Goal: Task Accomplishment & Management: Use online tool/utility

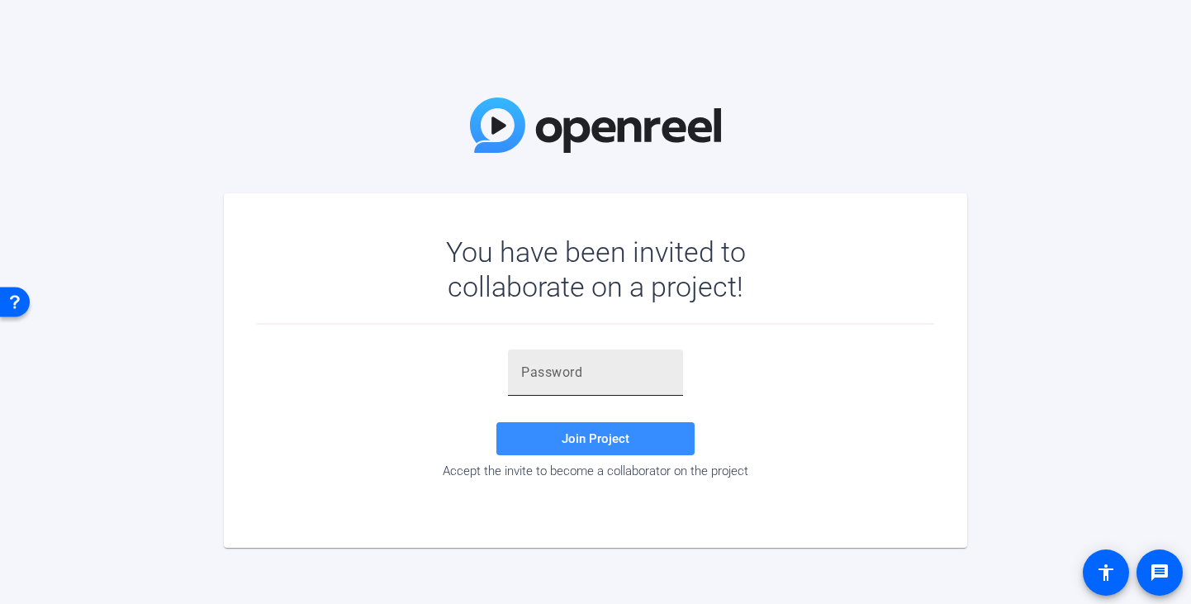
click at [592, 359] on div at bounding box center [595, 372] width 149 height 46
paste input "~y@L%A"
type input "~y@L%A"
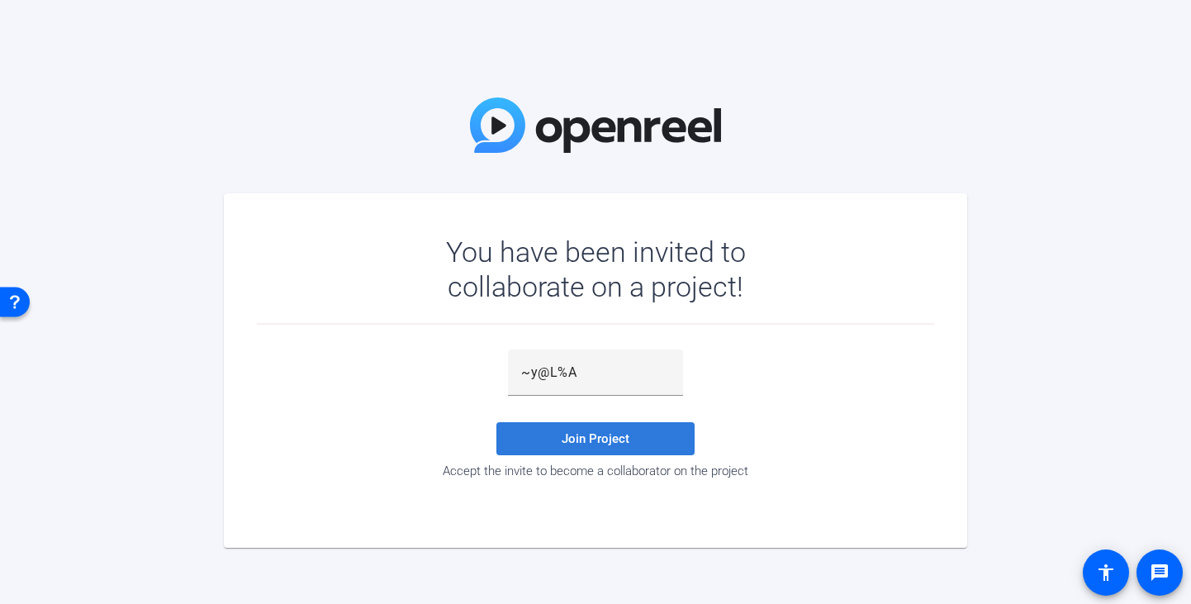
click at [582, 445] on span at bounding box center [595, 439] width 198 height 40
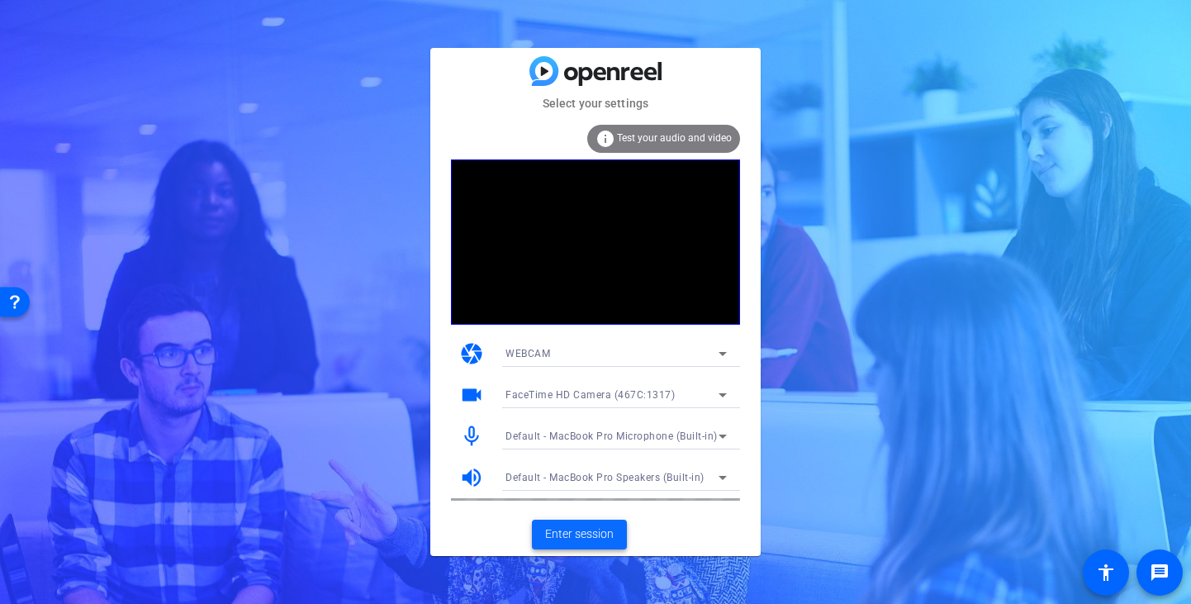
click at [587, 538] on span "Enter session" at bounding box center [579, 533] width 69 height 17
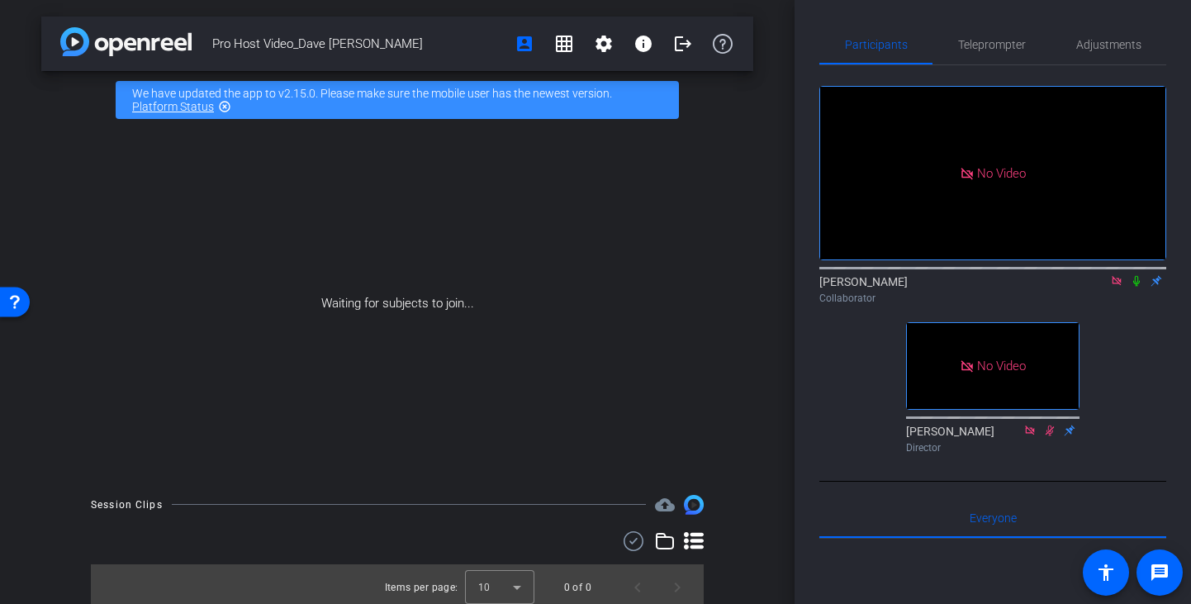
click at [1135, 286] on icon at bounding box center [1135, 281] width 13 height 12
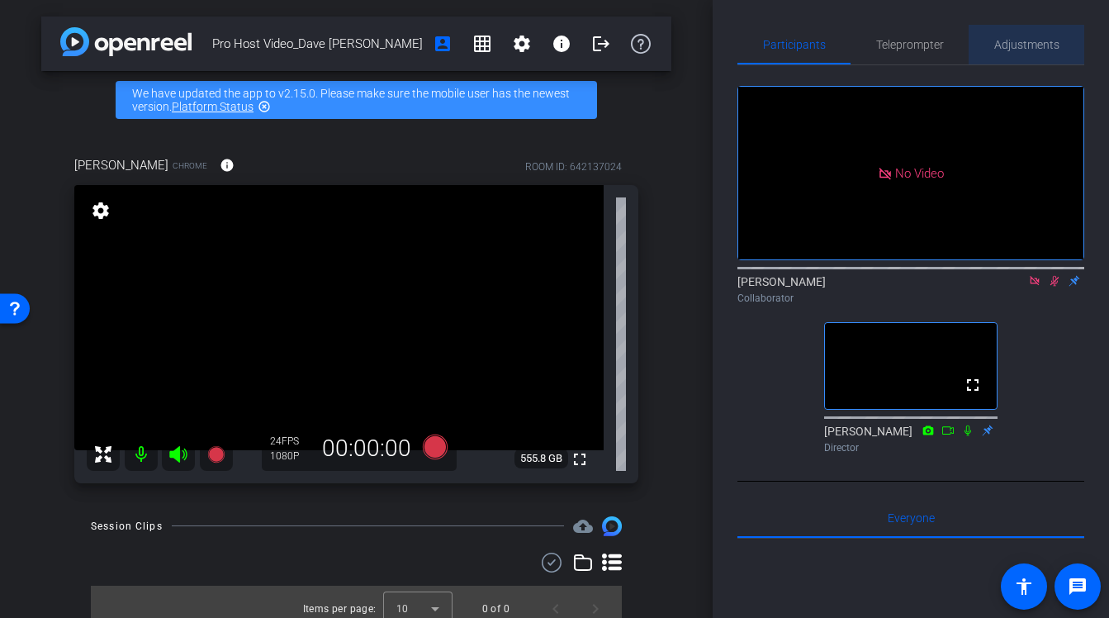
click at [1036, 39] on span "Adjustments" at bounding box center [1026, 45] width 65 height 12
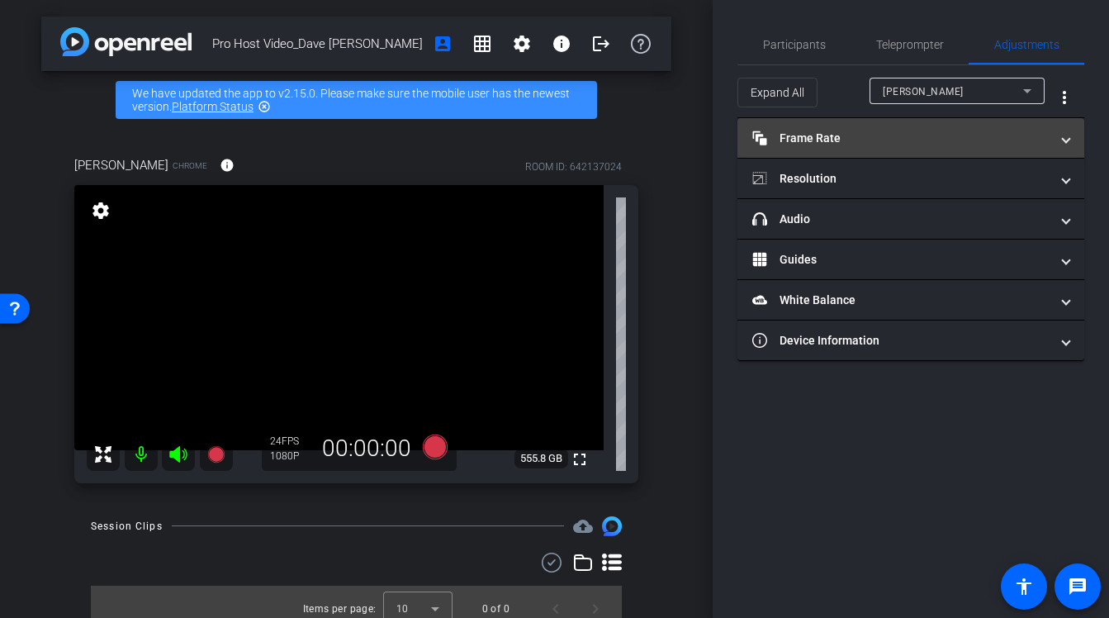
click at [898, 140] on mat-panel-title "Frame Rate Frame Rate" at bounding box center [900, 138] width 297 height 17
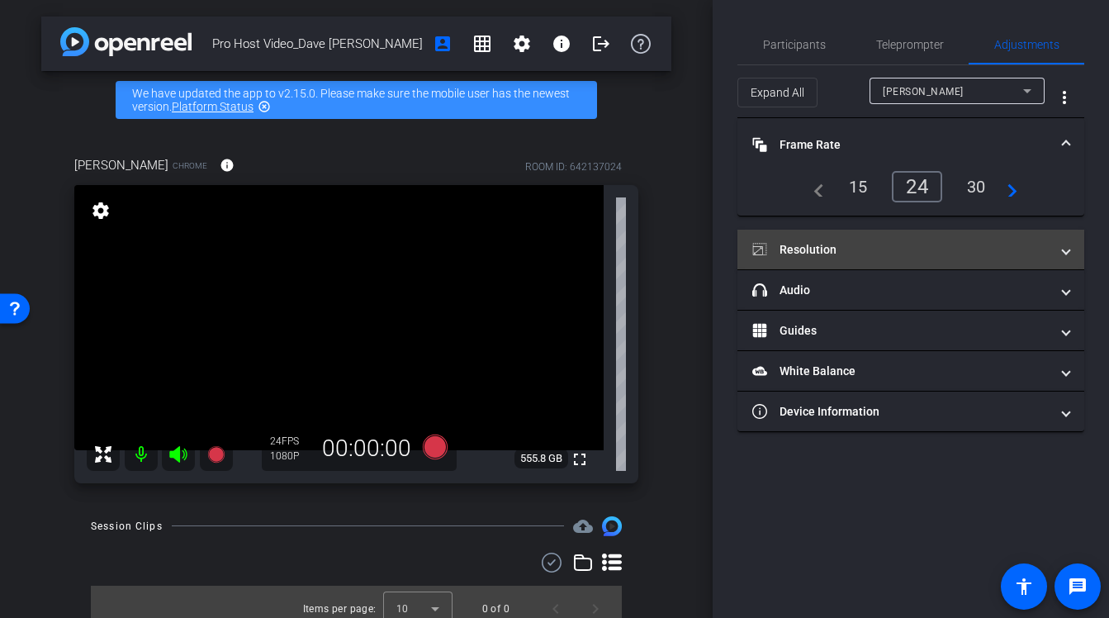
click at [850, 244] on mat-panel-title "Resolution" at bounding box center [900, 249] width 297 height 17
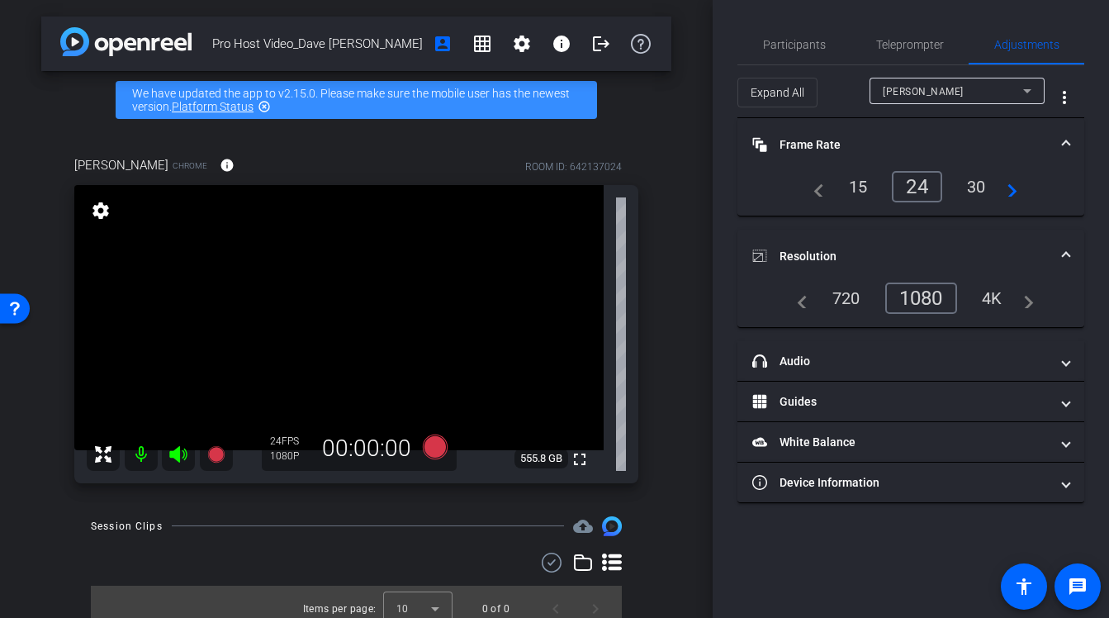
click at [992, 296] on div "4K" at bounding box center [991, 298] width 45 height 28
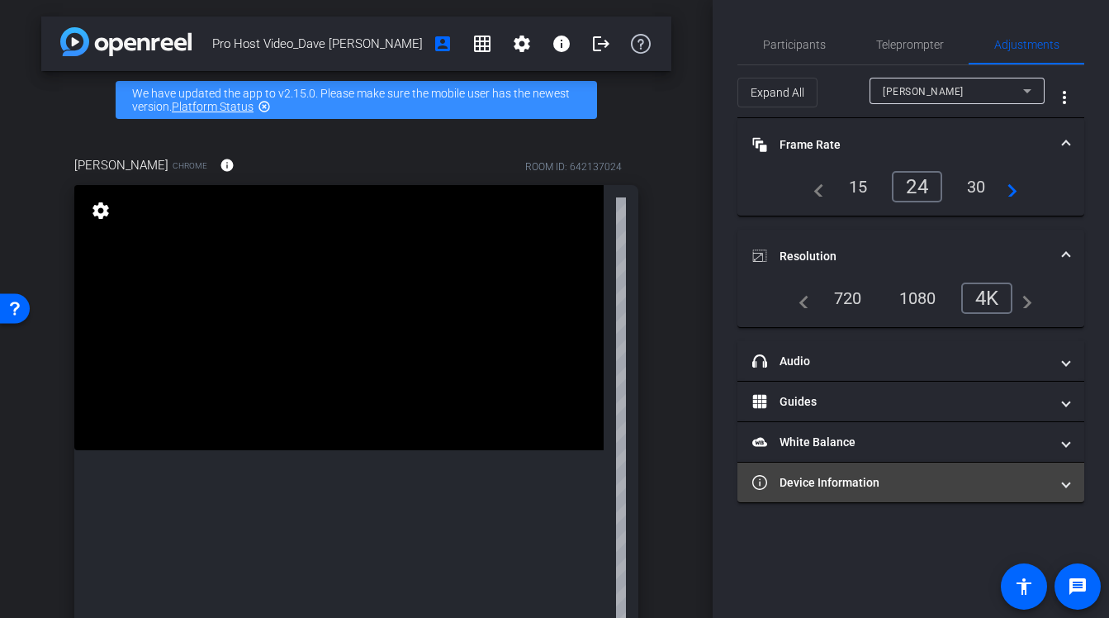
click at [904, 477] on mat-panel-title "Device Information" at bounding box center [900, 482] width 297 height 17
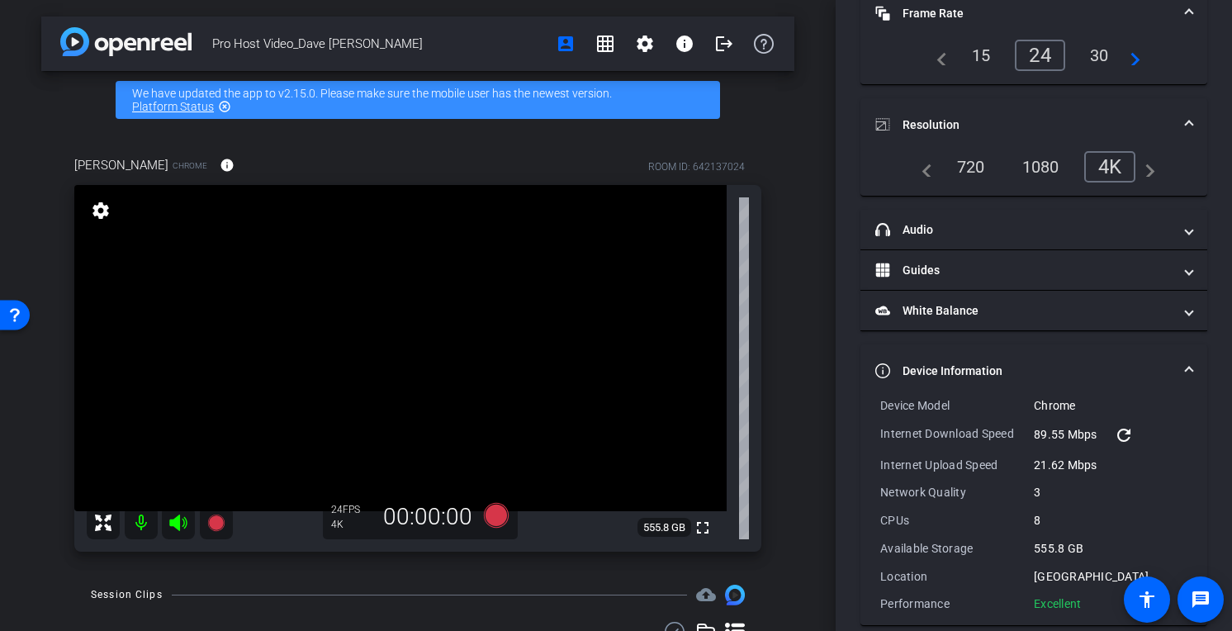
scroll to position [134, 0]
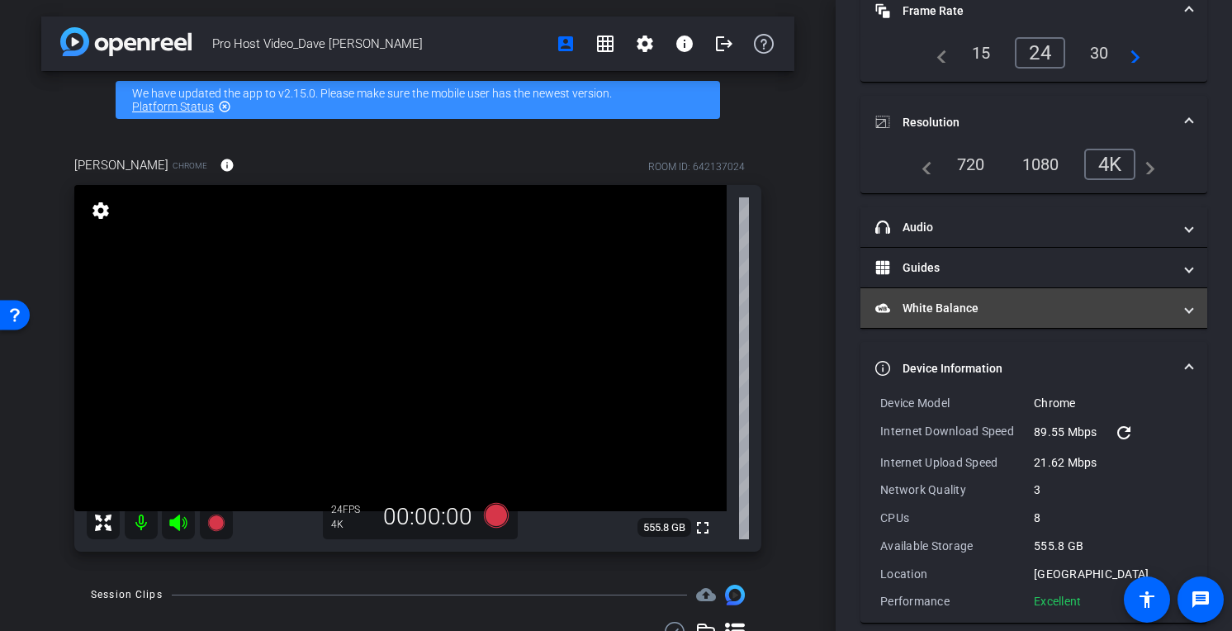
click at [1024, 305] on mat-panel-title "White Balance White Balance" at bounding box center [1023, 308] width 297 height 17
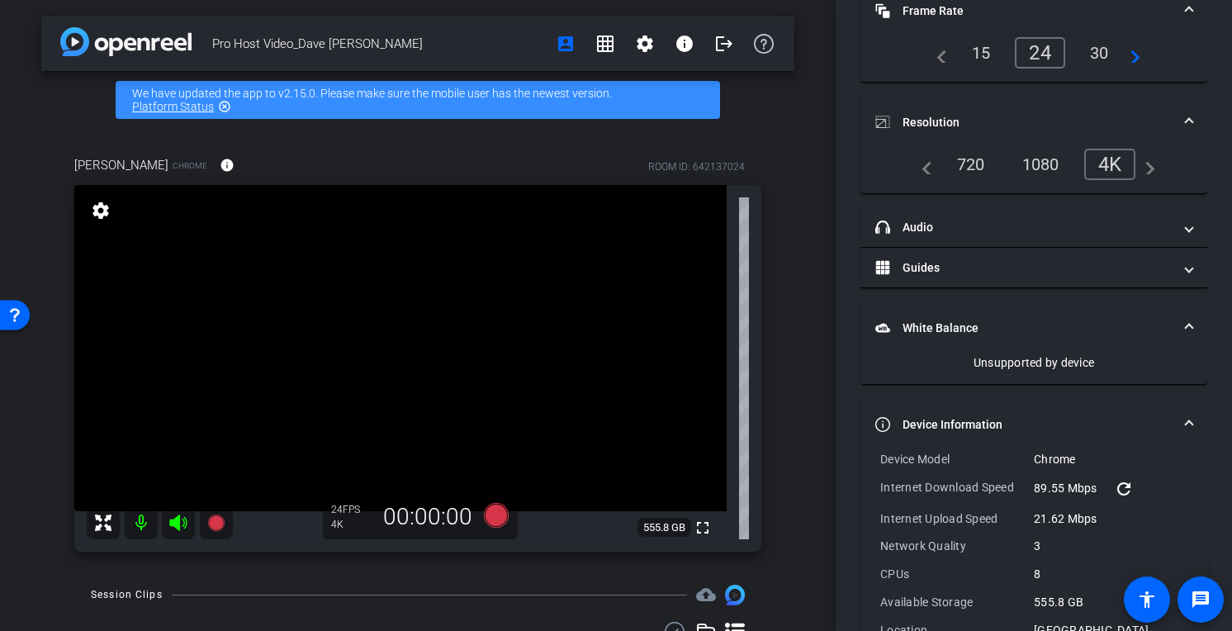
click at [1081, 318] on mat-expansion-panel-header "White Balance White Balance" at bounding box center [1033, 327] width 347 height 53
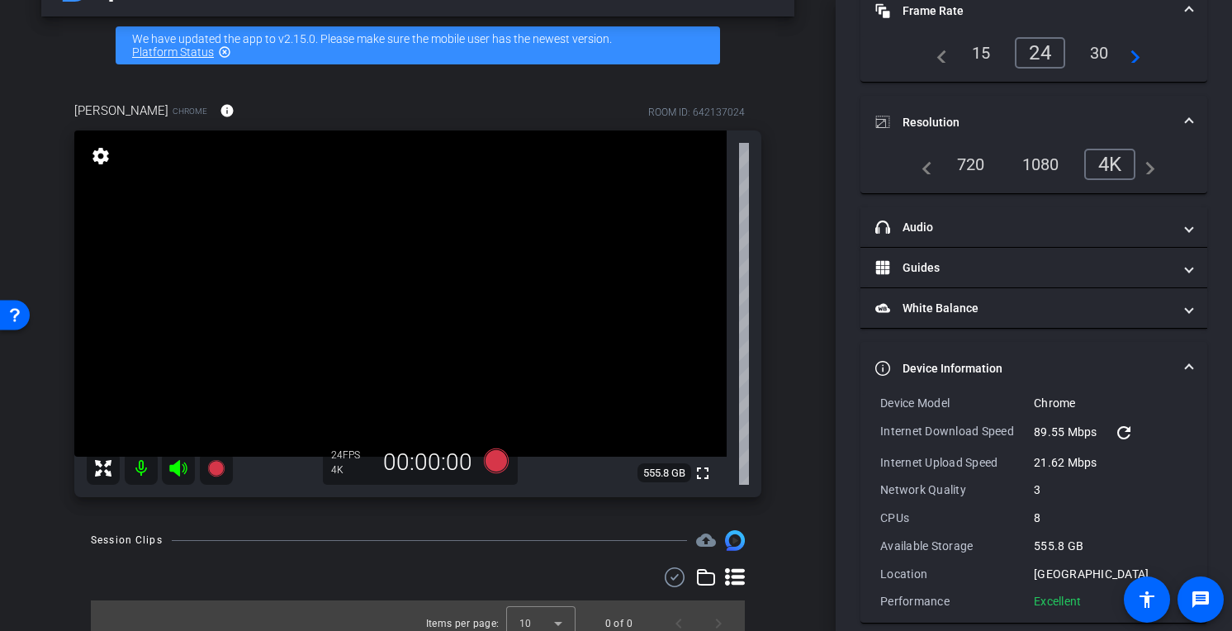
scroll to position [70, 0]
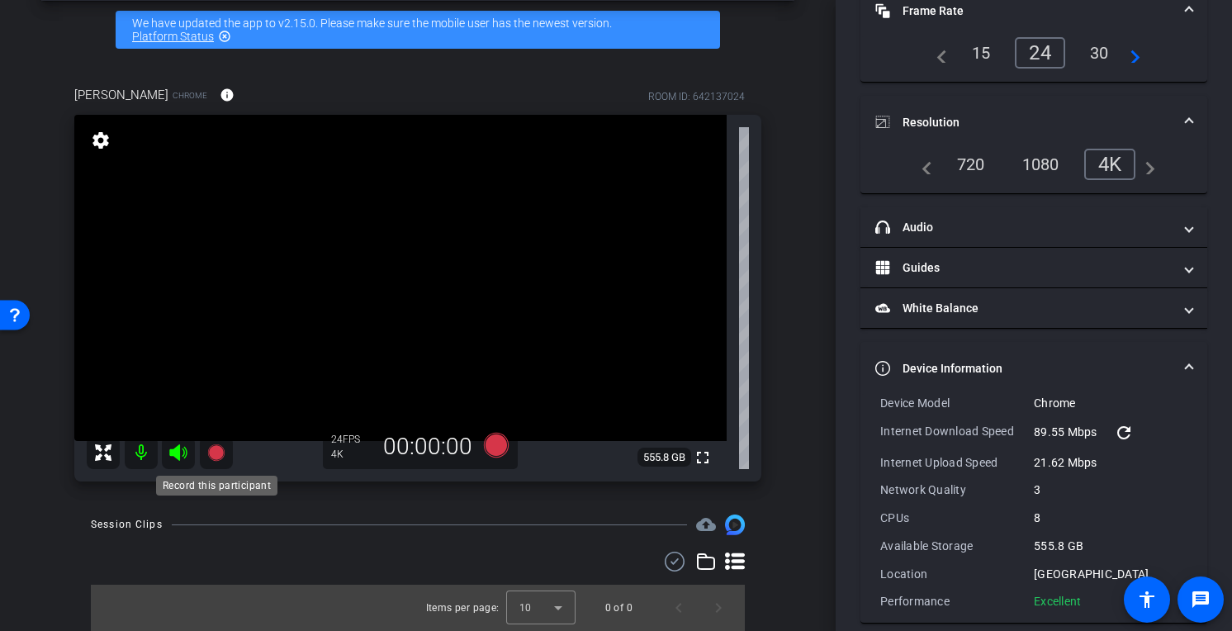
click at [217, 456] on icon at bounding box center [215, 452] width 17 height 17
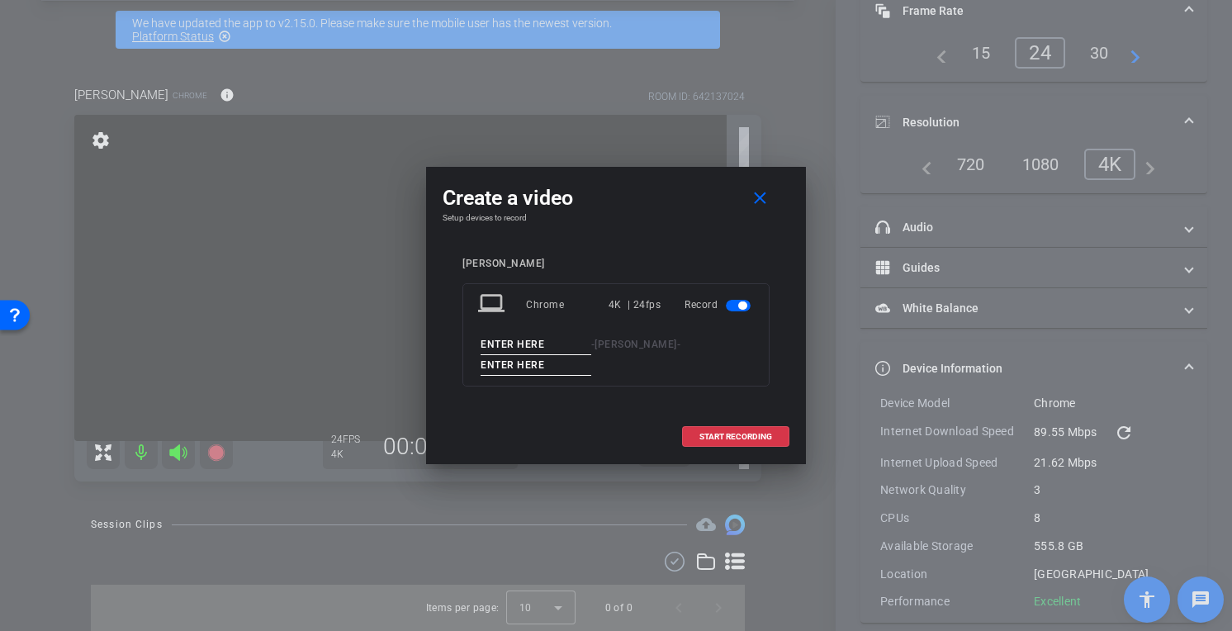
click at [547, 347] on input at bounding box center [536, 344] width 111 height 21
type input "[PERSON_NAME]"
click at [518, 346] on input "[PERSON_NAME]" at bounding box center [536, 344] width 111 height 21
click at [591, 355] on input "Test" at bounding box center [536, 365] width 111 height 21
drag, startPoint x: 744, startPoint y: 414, endPoint x: 671, endPoint y: 351, distance: 96.0
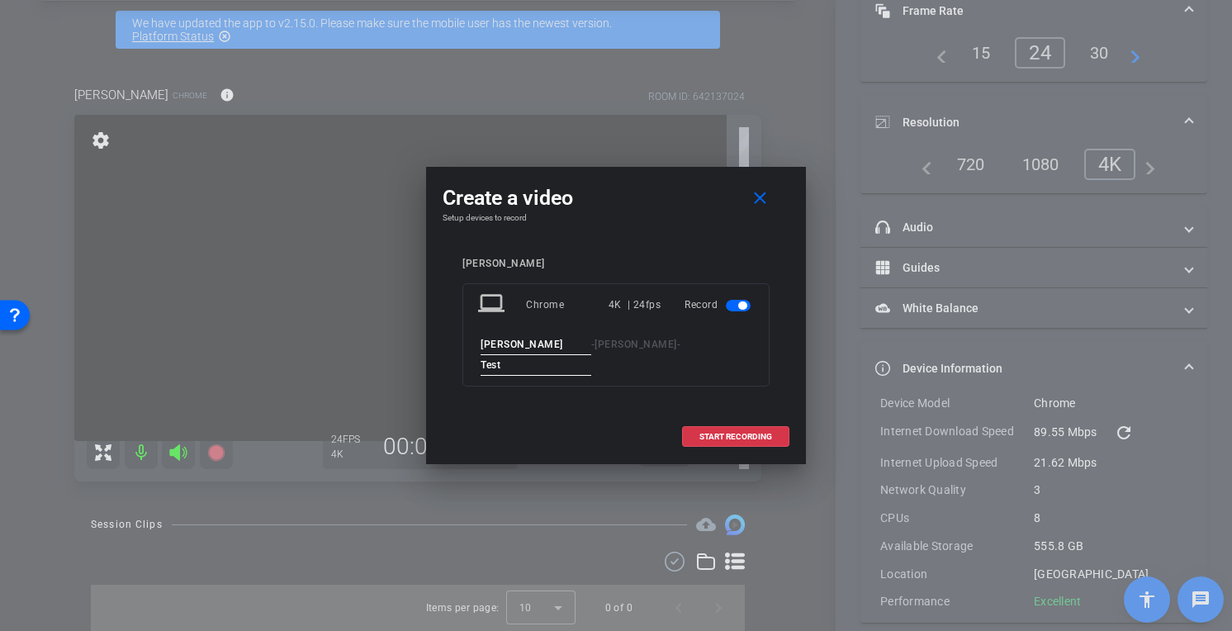
click at [672, 353] on div "Create a video close Setup devices to record [PERSON_NAME] laptop Chrome 4K | 2…" at bounding box center [616, 315] width 380 height 296
click at [591, 355] on input "Test" at bounding box center [536, 365] width 111 height 21
type input "Test"
click at [716, 433] on span "START RECORDING" at bounding box center [735, 437] width 73 height 8
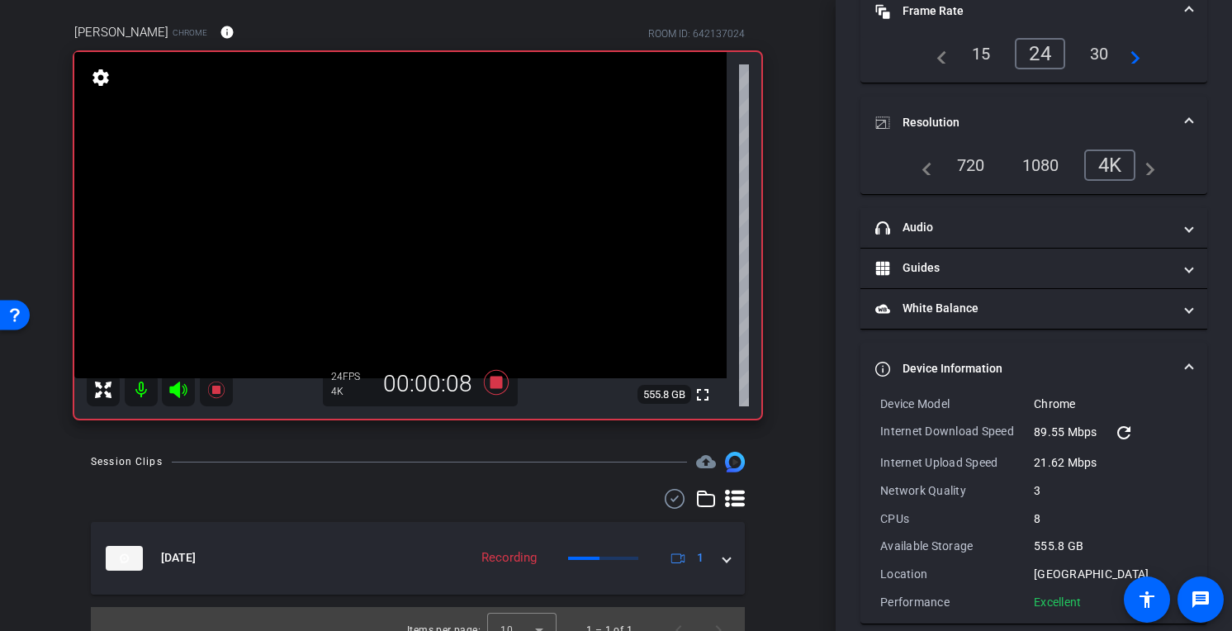
scroll to position [130, 0]
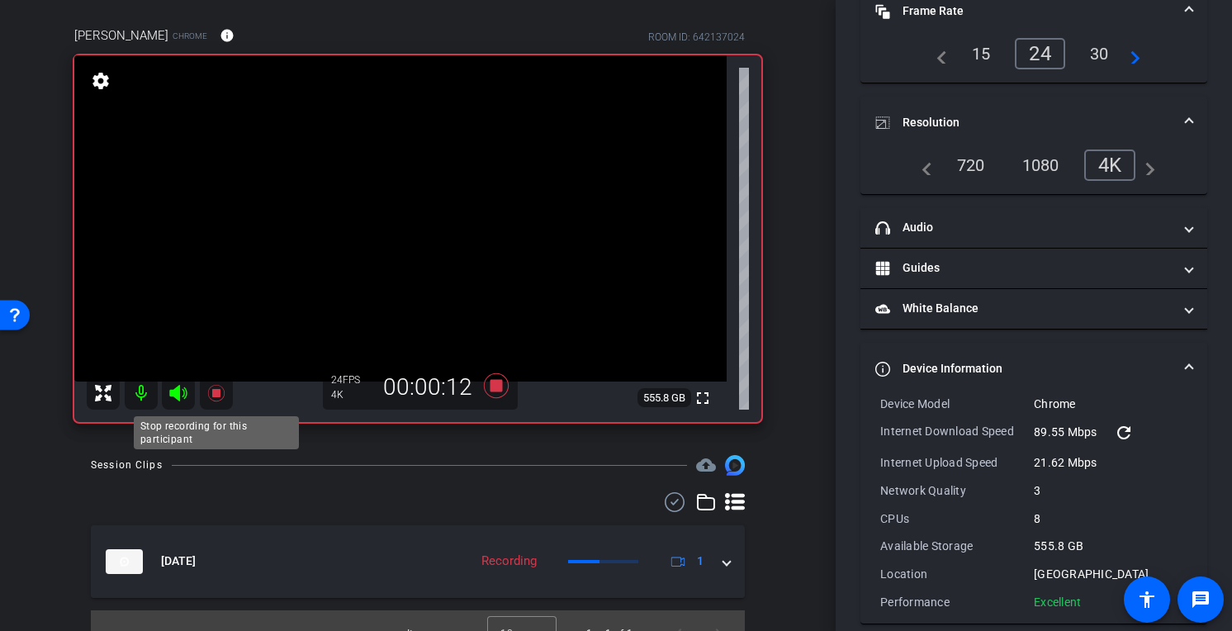
click at [214, 392] on icon at bounding box center [215, 393] width 17 height 17
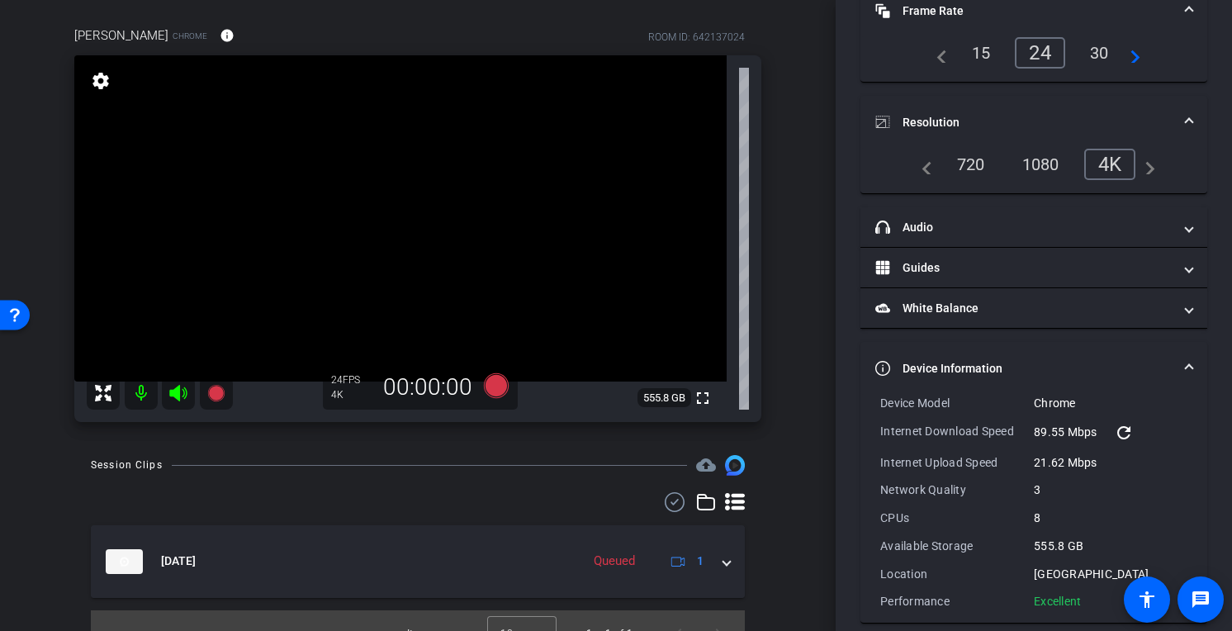
scroll to position [155, 0]
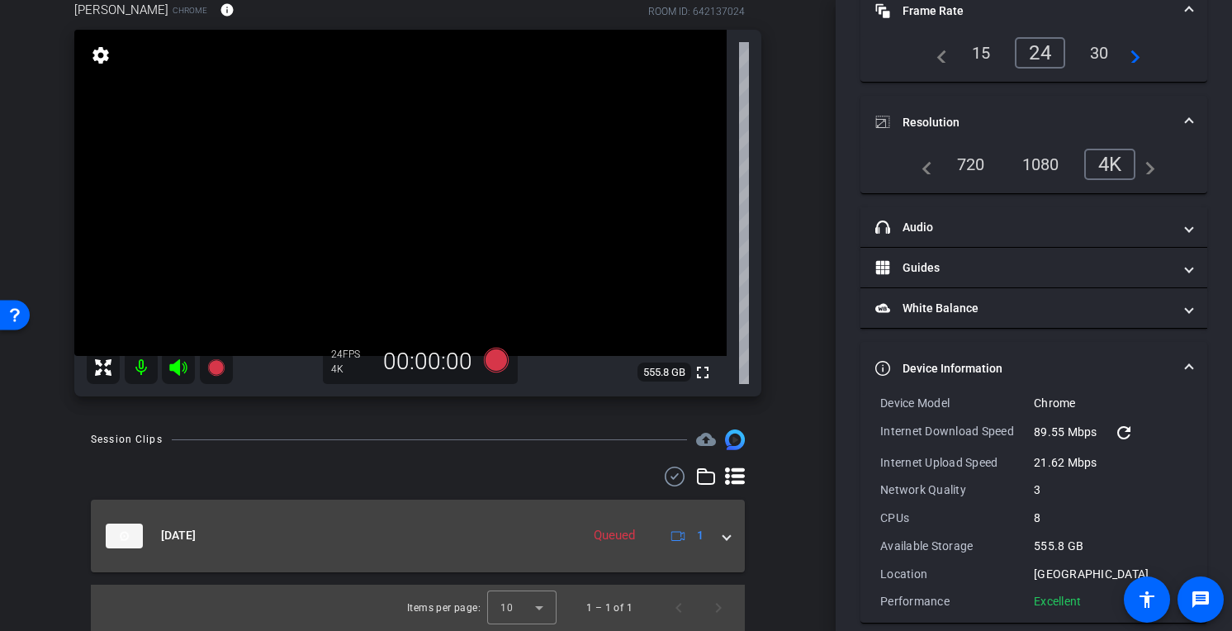
click at [725, 538] on span at bounding box center [726, 535] width 7 height 17
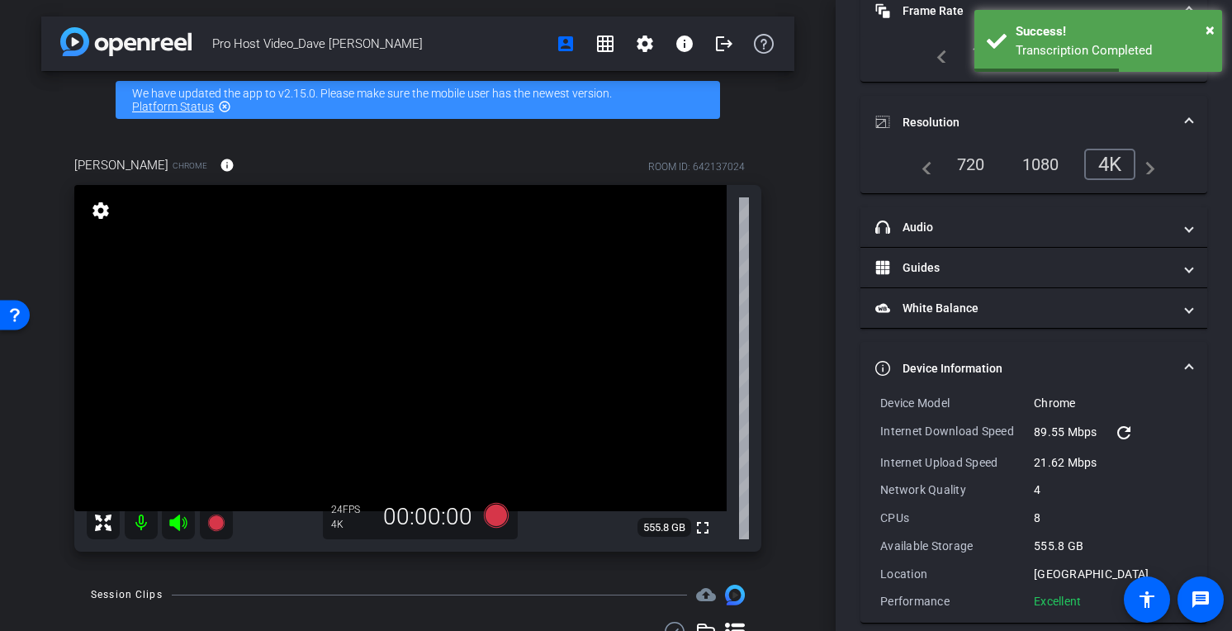
scroll to position [0, 0]
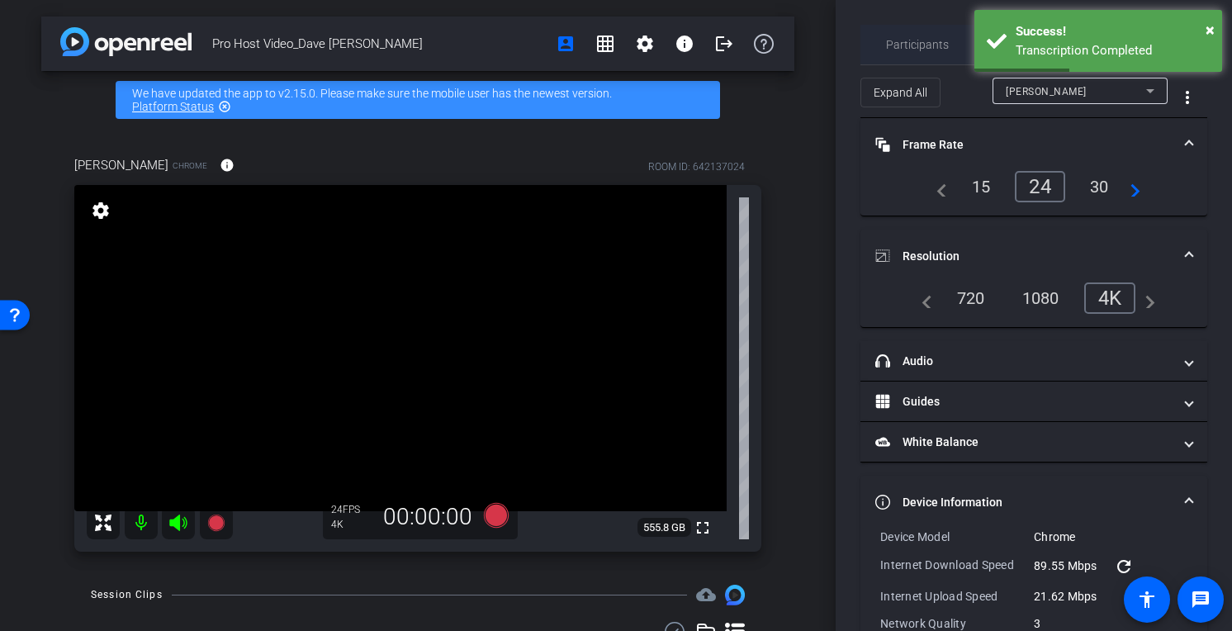
click at [907, 47] on span "Participants" at bounding box center [917, 45] width 63 height 12
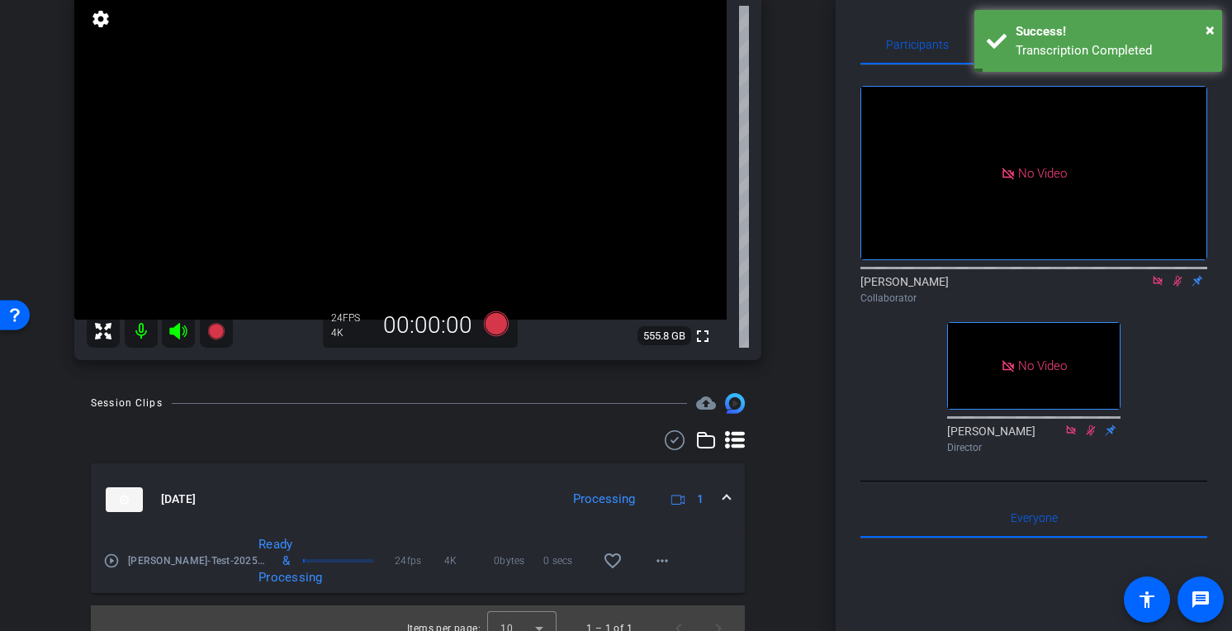
scroll to position [212, 0]
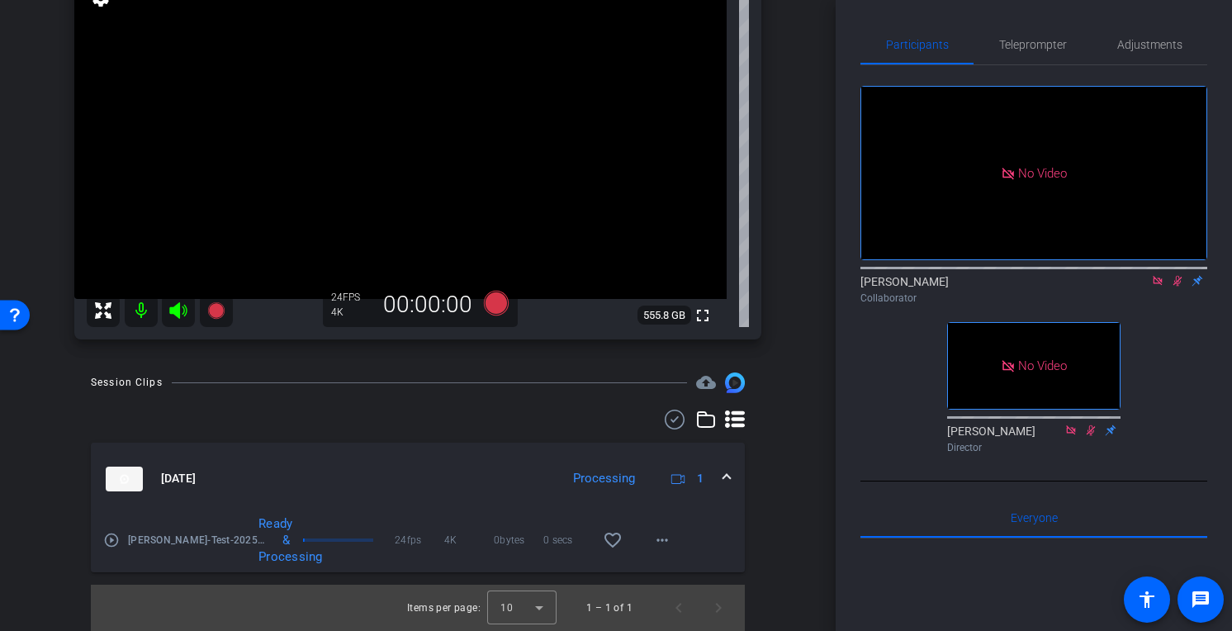
click at [112, 542] on mat-icon "play_circle_outline" at bounding box center [111, 540] width 17 height 17
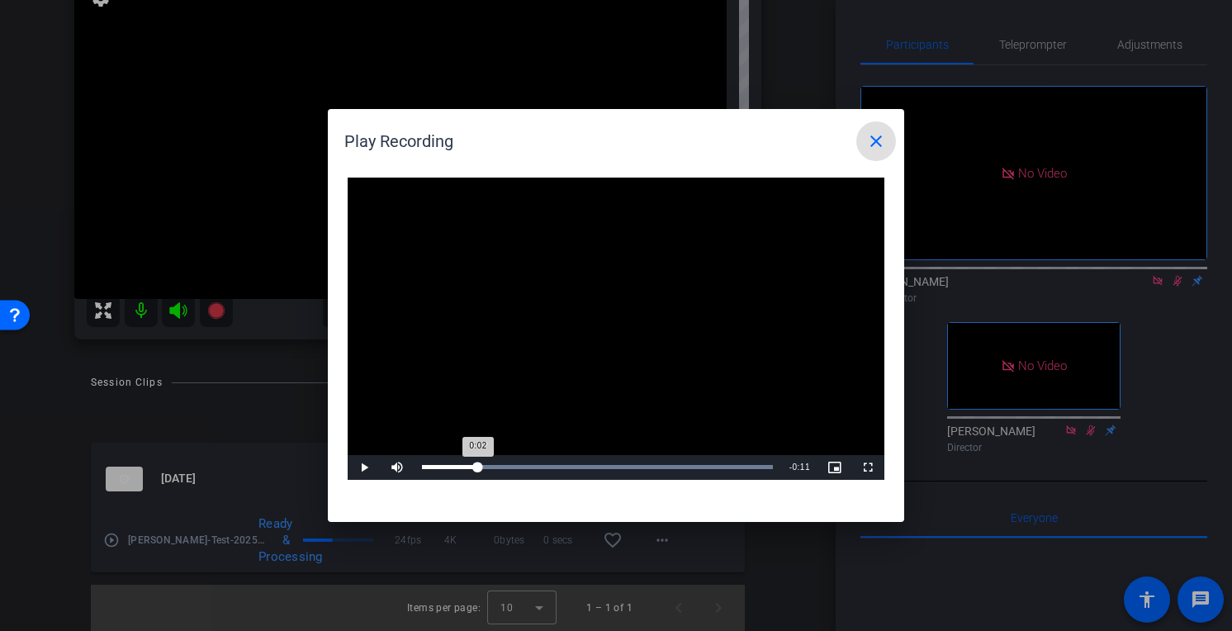
click at [478, 466] on div "Loaded : 100.00% 0:02 0:02" at bounding box center [597, 467] width 351 height 4
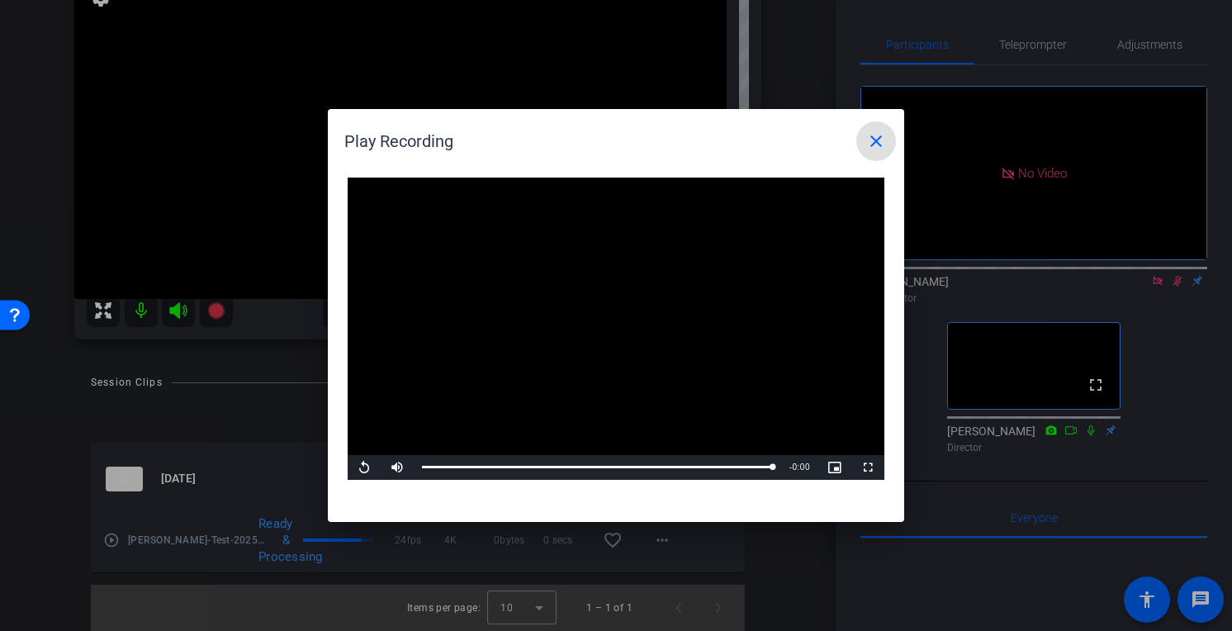
click at [881, 136] on mat-icon "close" at bounding box center [876, 141] width 20 height 20
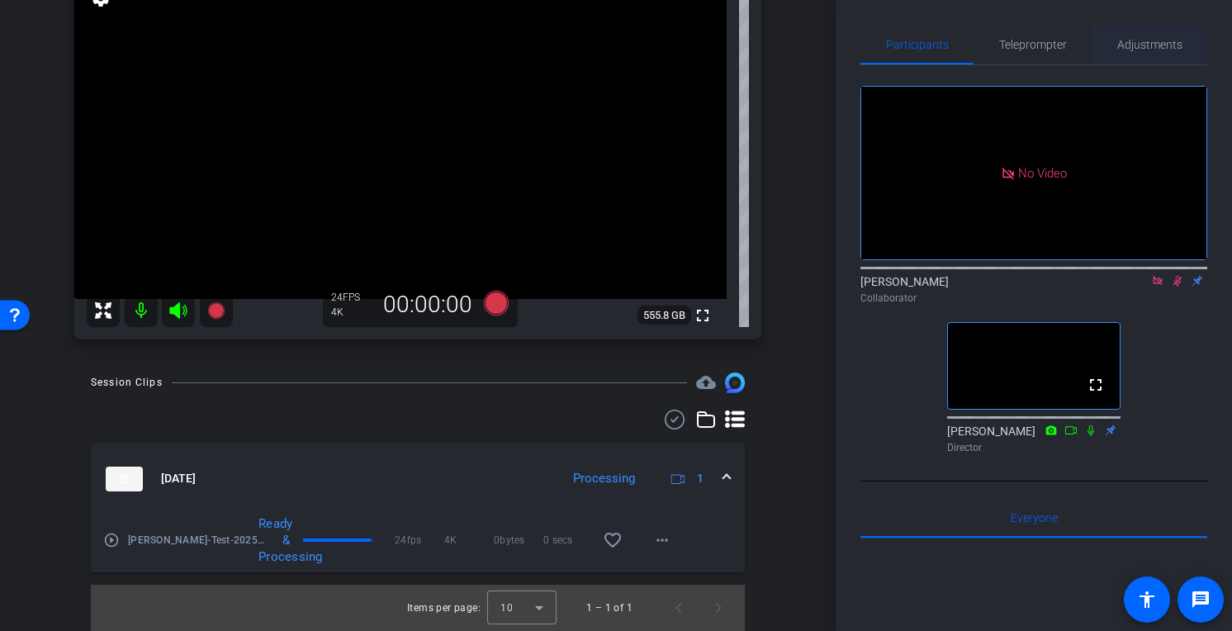
click at [1145, 54] on span "Adjustments" at bounding box center [1149, 45] width 65 height 40
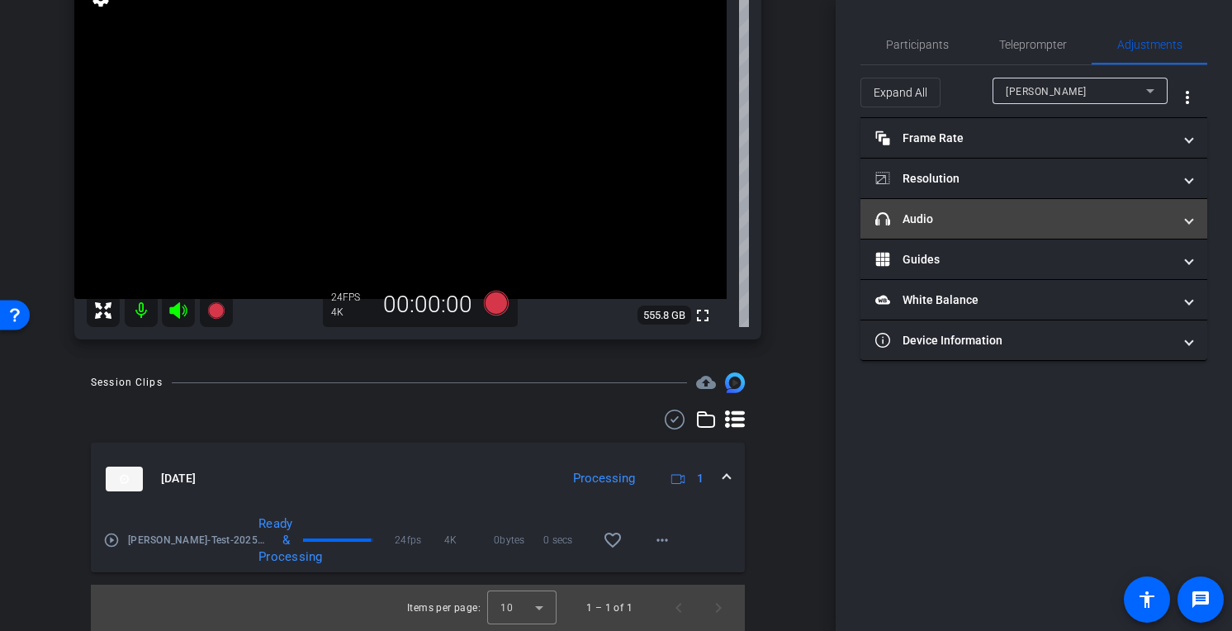
click at [1177, 214] on span "headphone icon Audio" at bounding box center [1030, 219] width 310 height 17
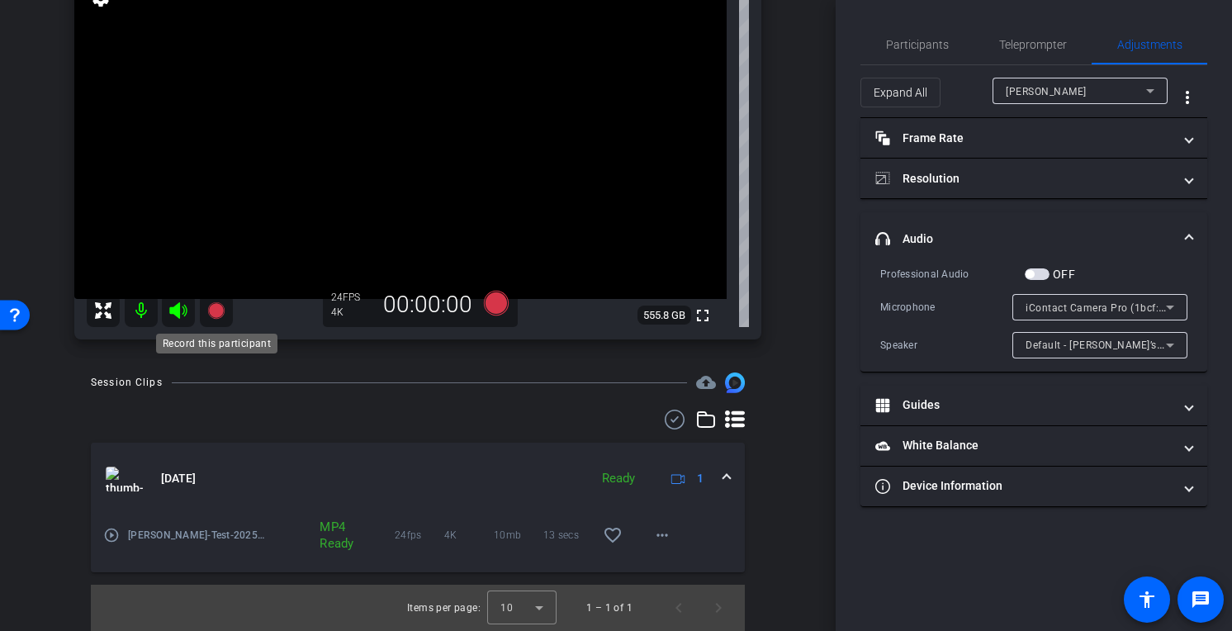
click at [215, 309] on icon at bounding box center [215, 310] width 17 height 17
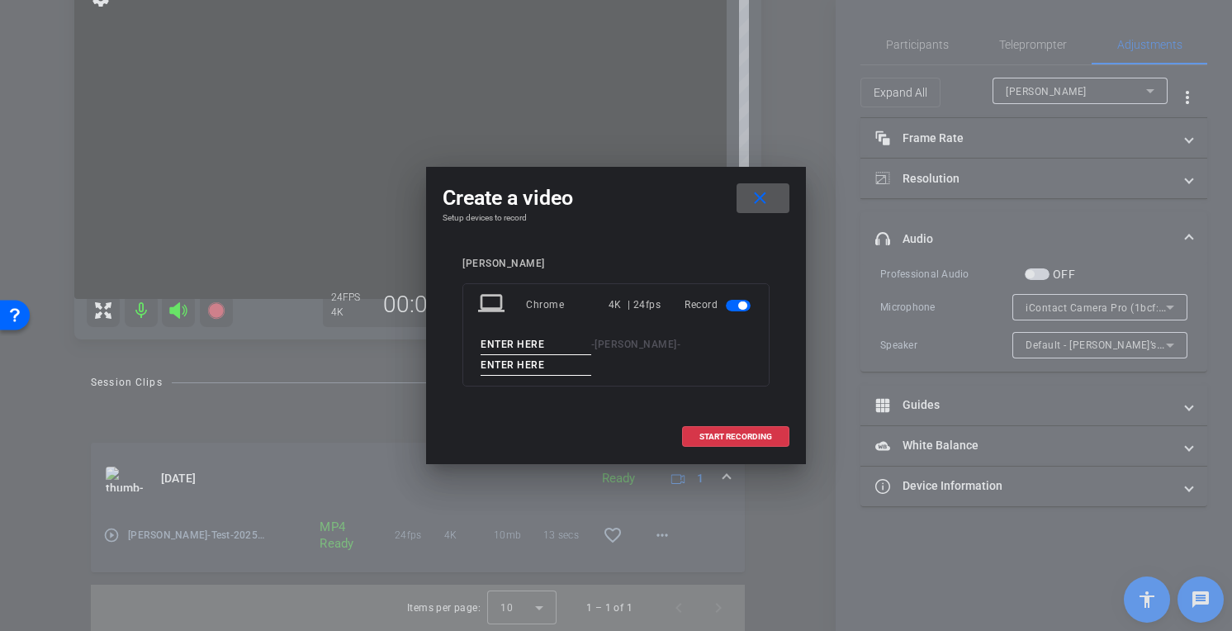
click at [544, 340] on input at bounding box center [536, 344] width 111 height 21
type input "[PERSON_NAME]"
type input "Test 2 (Airpods)"
click at [733, 433] on span "START RECORDING" at bounding box center [735, 437] width 73 height 8
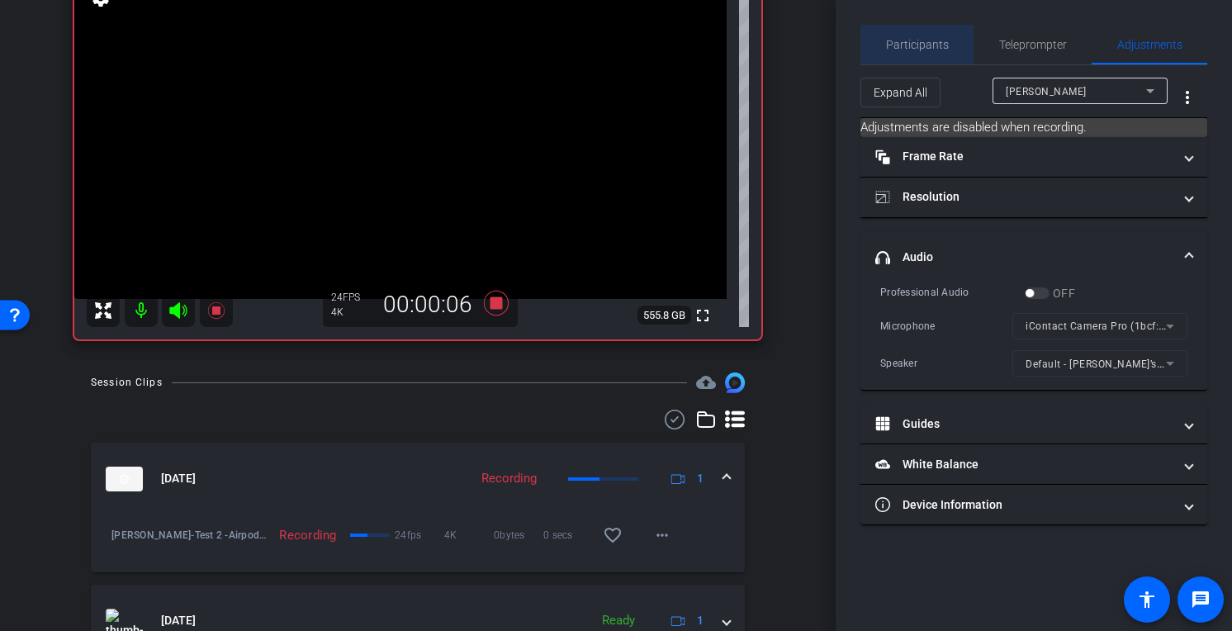
click at [918, 46] on span "Participants" at bounding box center [917, 45] width 63 height 12
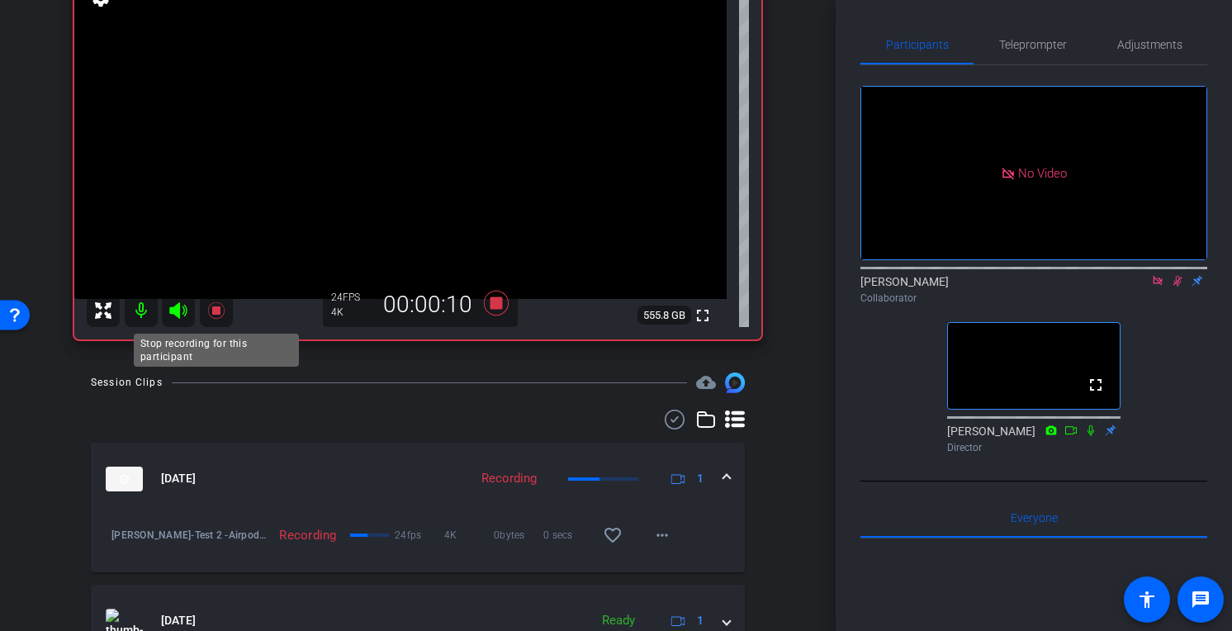
click at [220, 310] on icon at bounding box center [216, 311] width 20 height 20
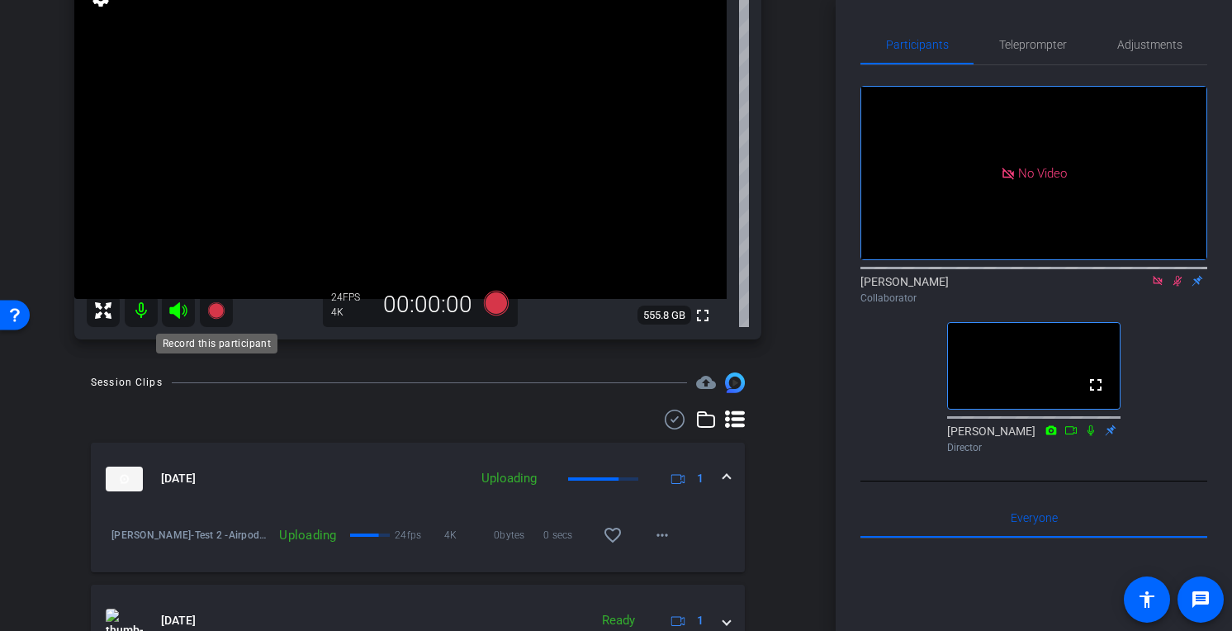
click at [216, 311] on icon at bounding box center [215, 310] width 17 height 17
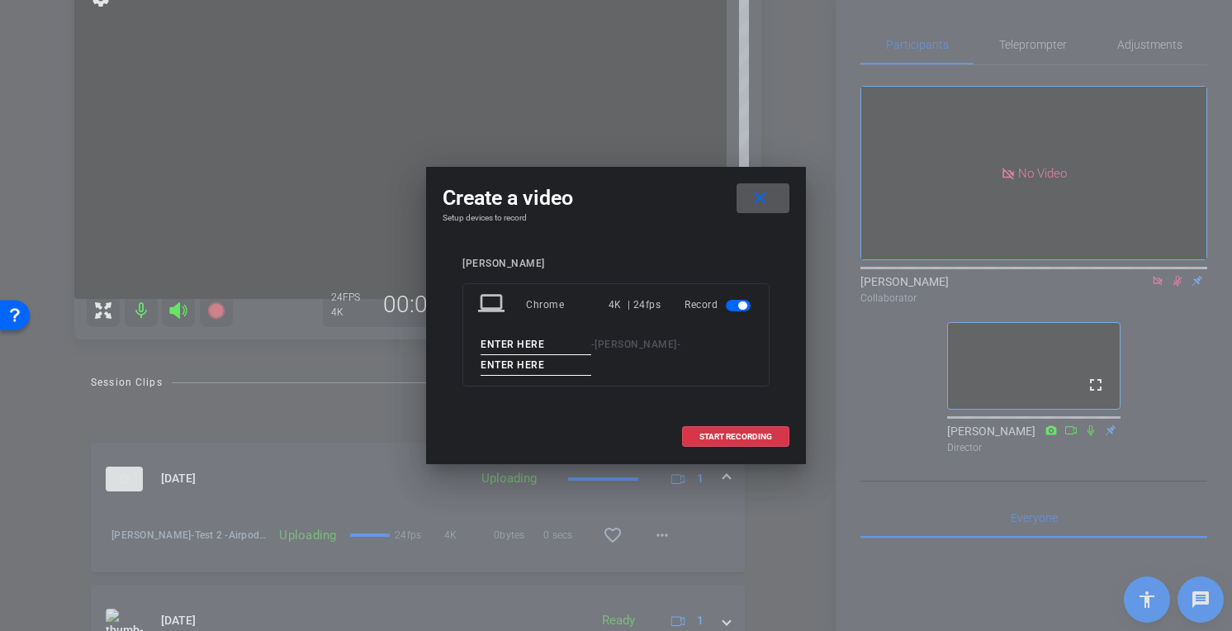
click at [430, 424] on div "Create a video close Setup devices to record [PERSON_NAME] laptop Chrome 4K | 2…" at bounding box center [616, 315] width 1232 height 631
click at [763, 192] on mat-icon "close" at bounding box center [760, 198] width 21 height 21
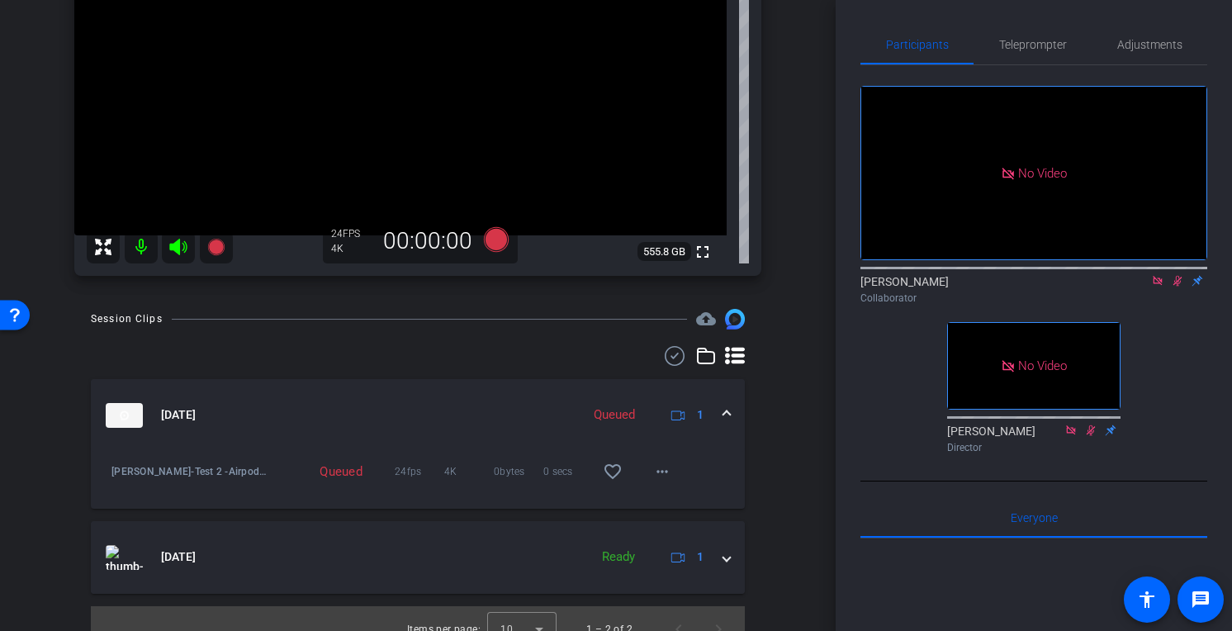
scroll to position [280, 0]
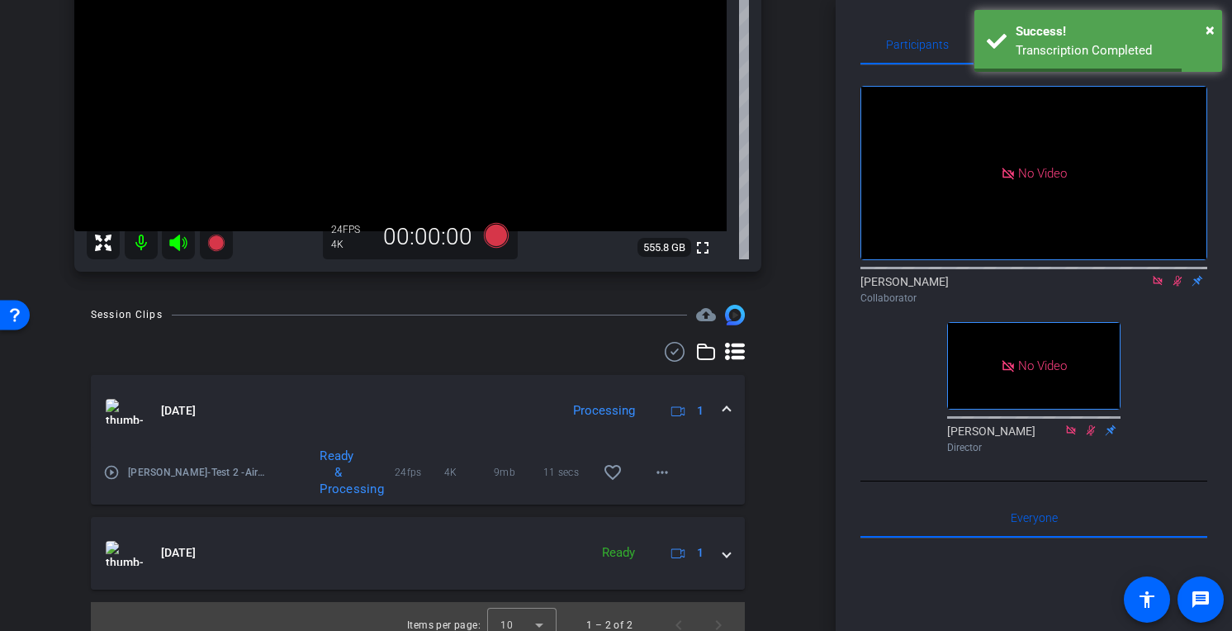
click at [110, 476] on mat-icon "play_circle_outline" at bounding box center [111, 472] width 17 height 17
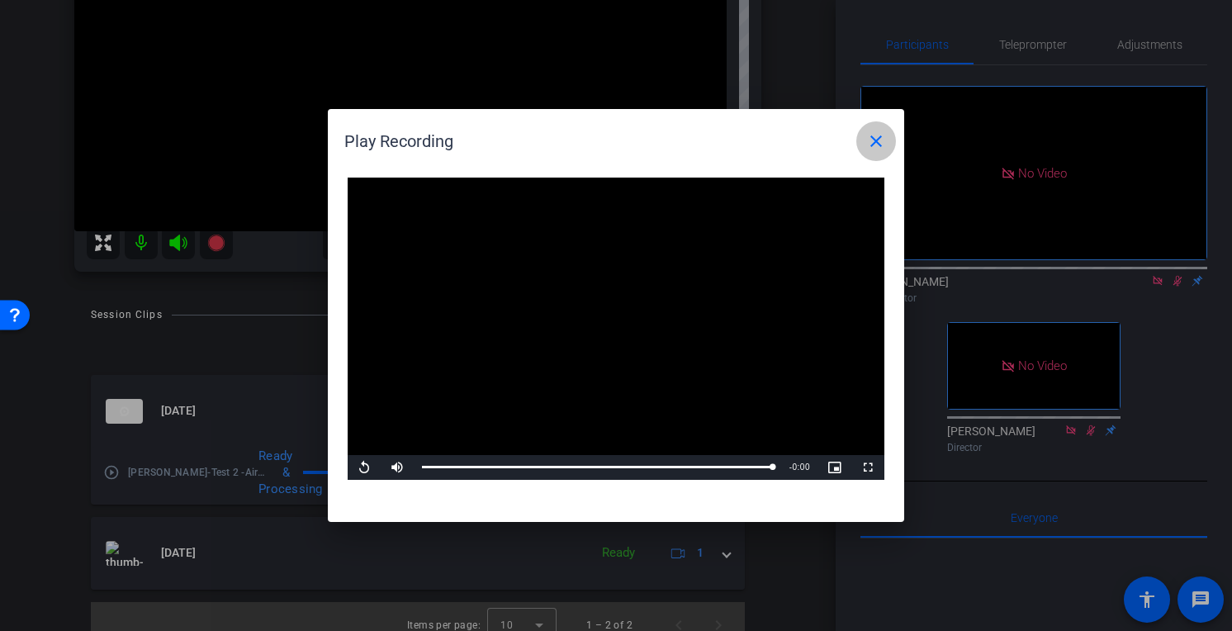
click at [881, 143] on mat-icon "close" at bounding box center [876, 141] width 20 height 20
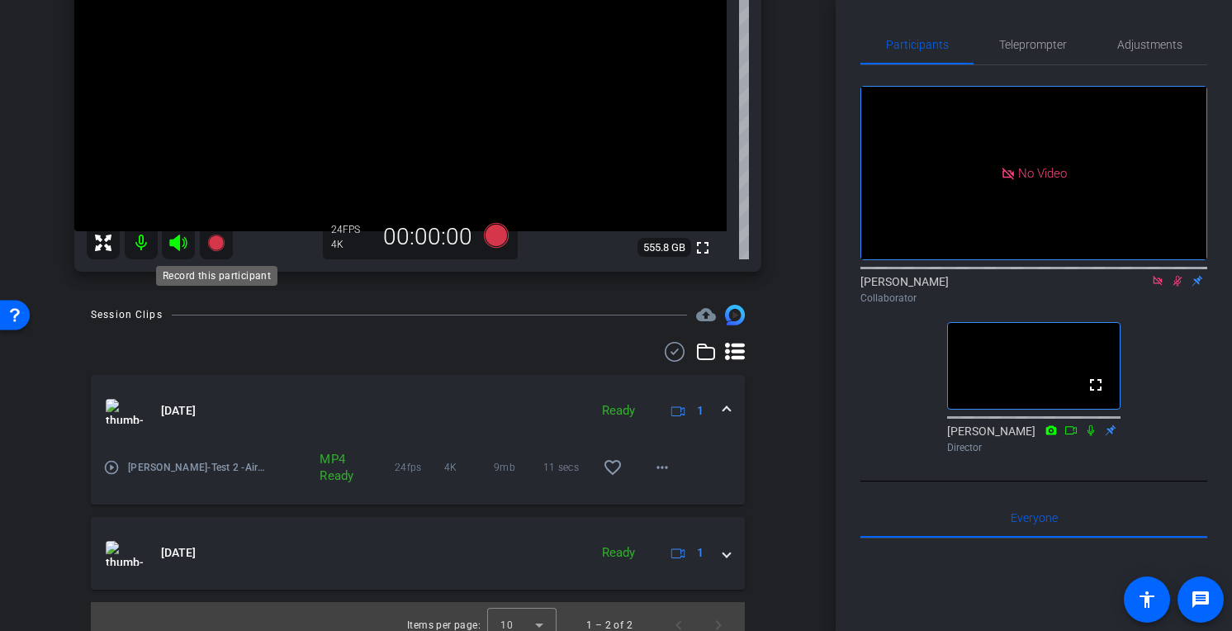
click at [218, 244] on icon at bounding box center [215, 242] width 17 height 17
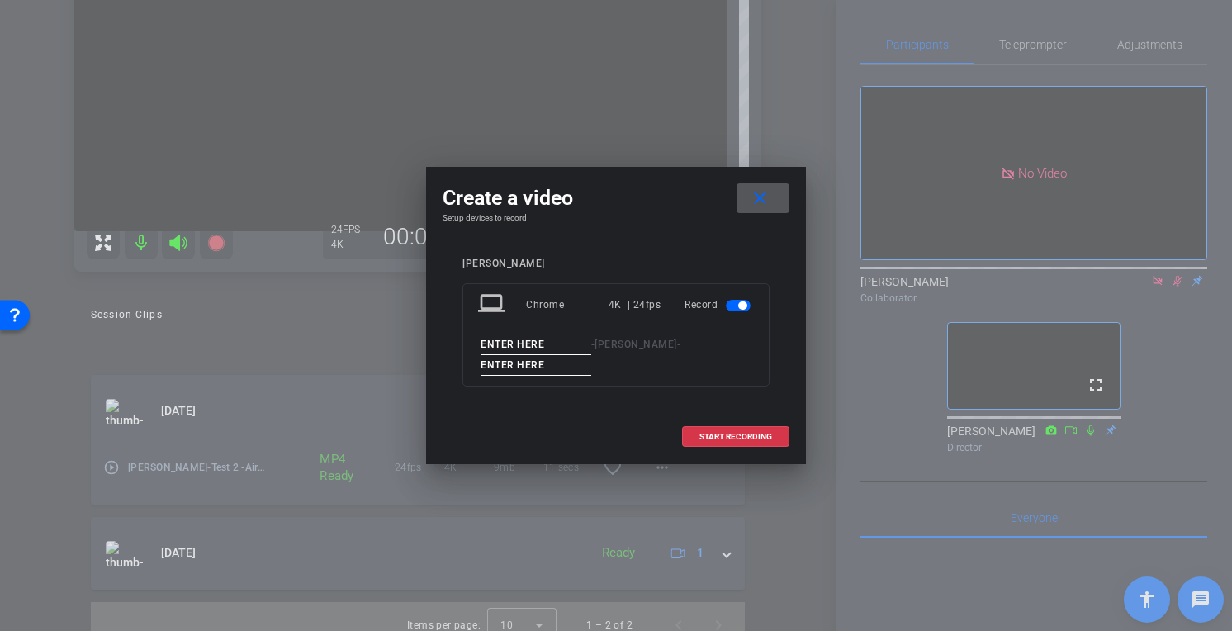
click at [539, 338] on input at bounding box center [536, 344] width 111 height 21
type input "[PERSON_NAME]"
type input "Take 1"
click at [750, 433] on span "START RECORDING" at bounding box center [735, 437] width 73 height 8
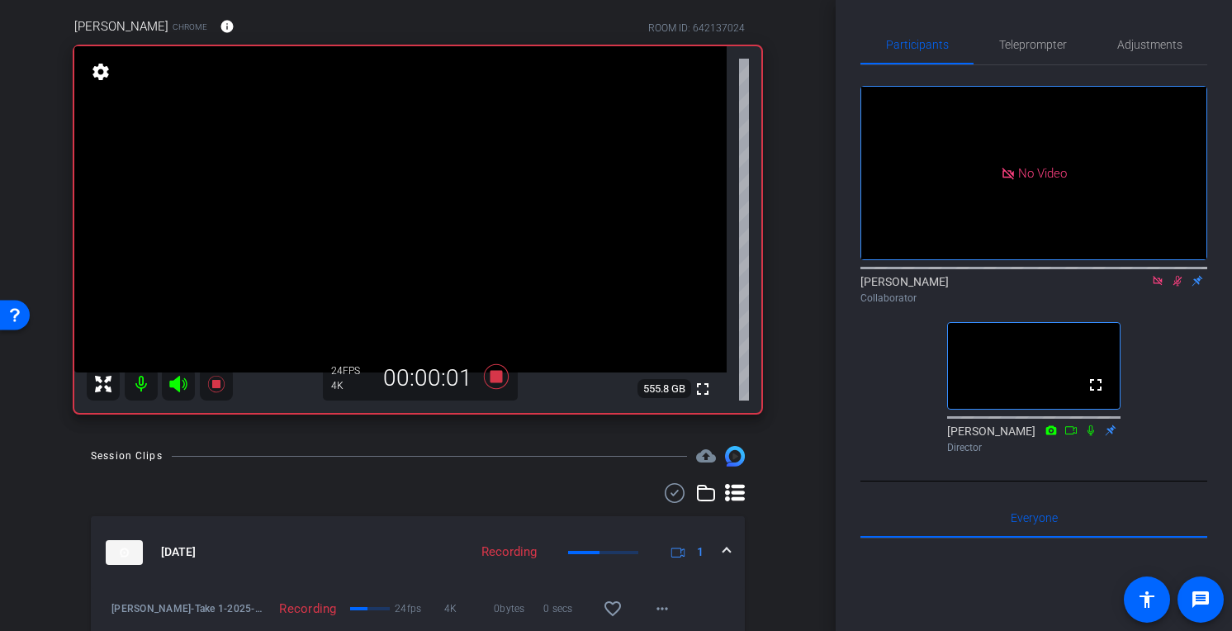
scroll to position [140, 0]
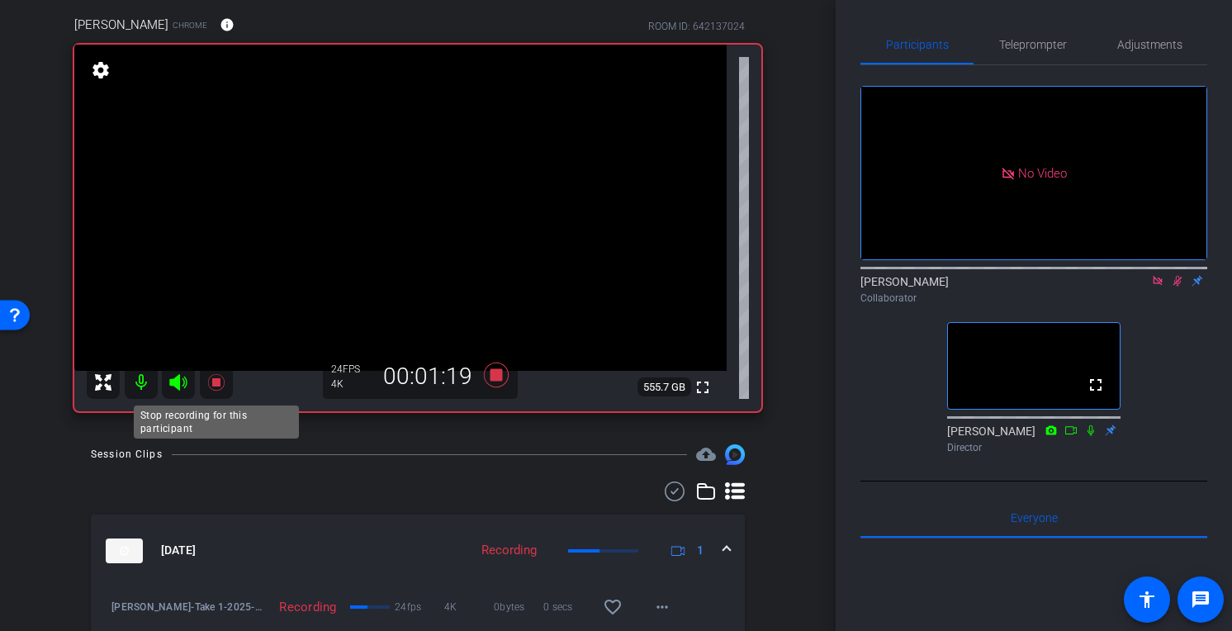
click at [216, 388] on icon at bounding box center [216, 382] width 20 height 20
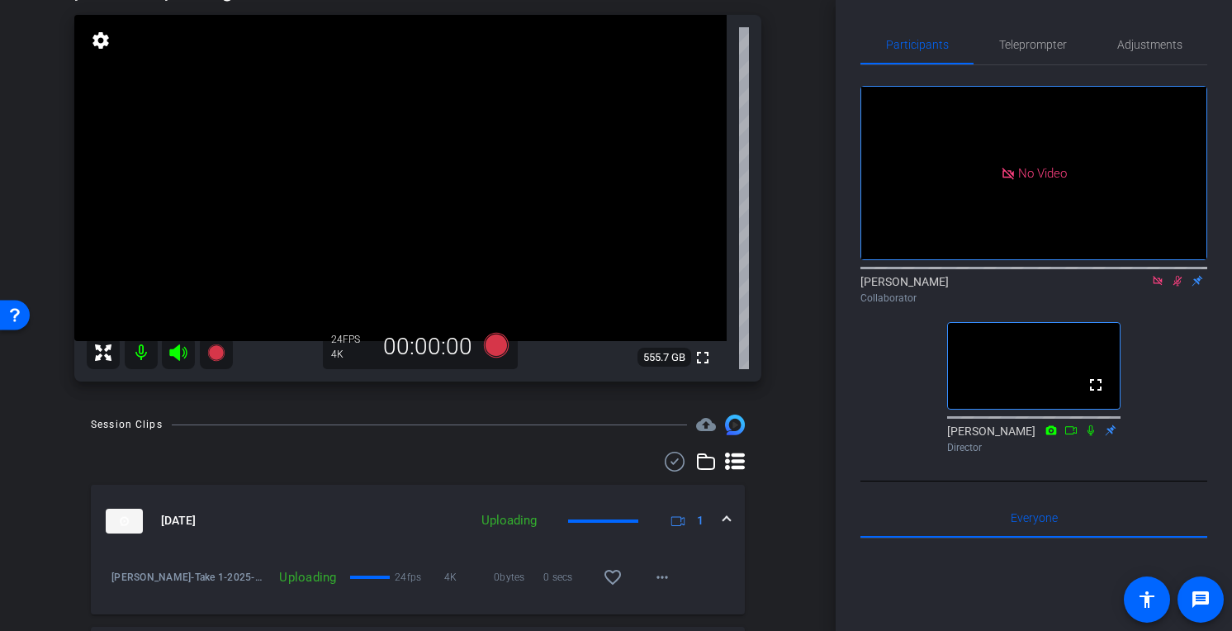
scroll to position [158, 0]
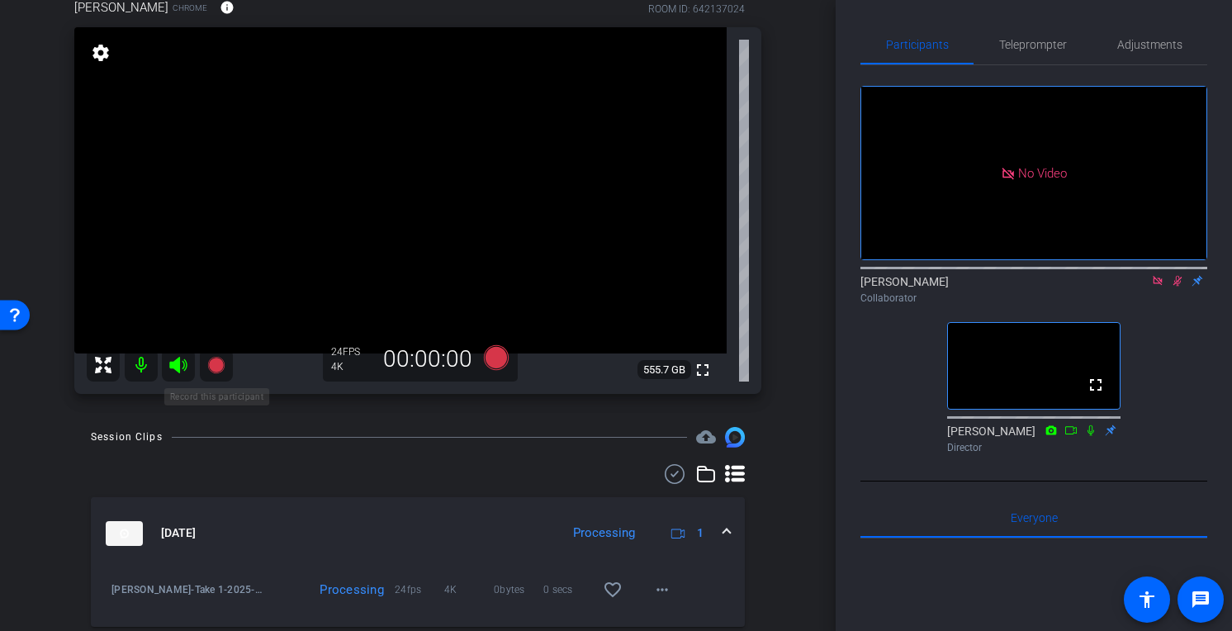
click at [214, 372] on icon at bounding box center [215, 365] width 17 height 17
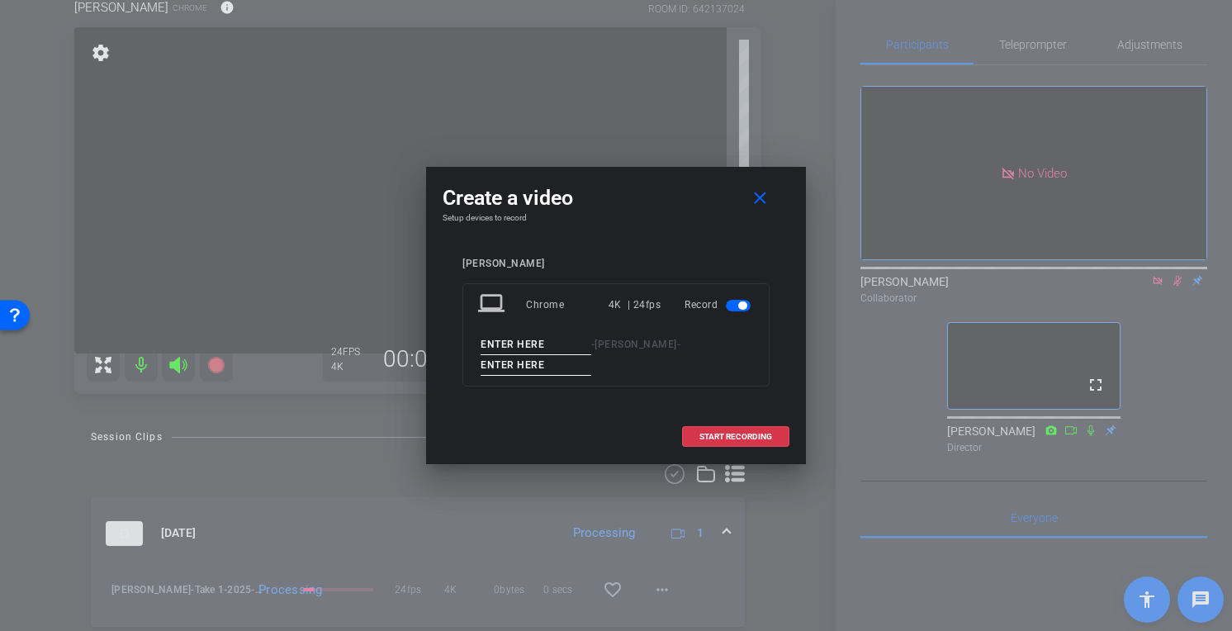
click at [554, 345] on input at bounding box center [536, 344] width 111 height 21
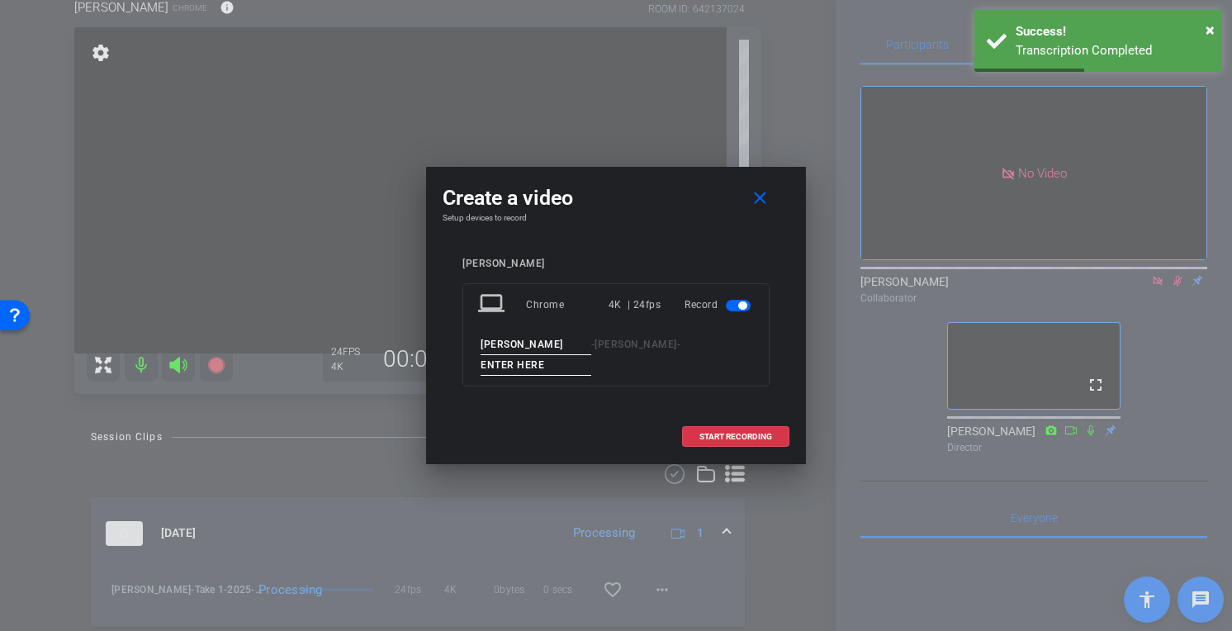
type input "[PERSON_NAME]"
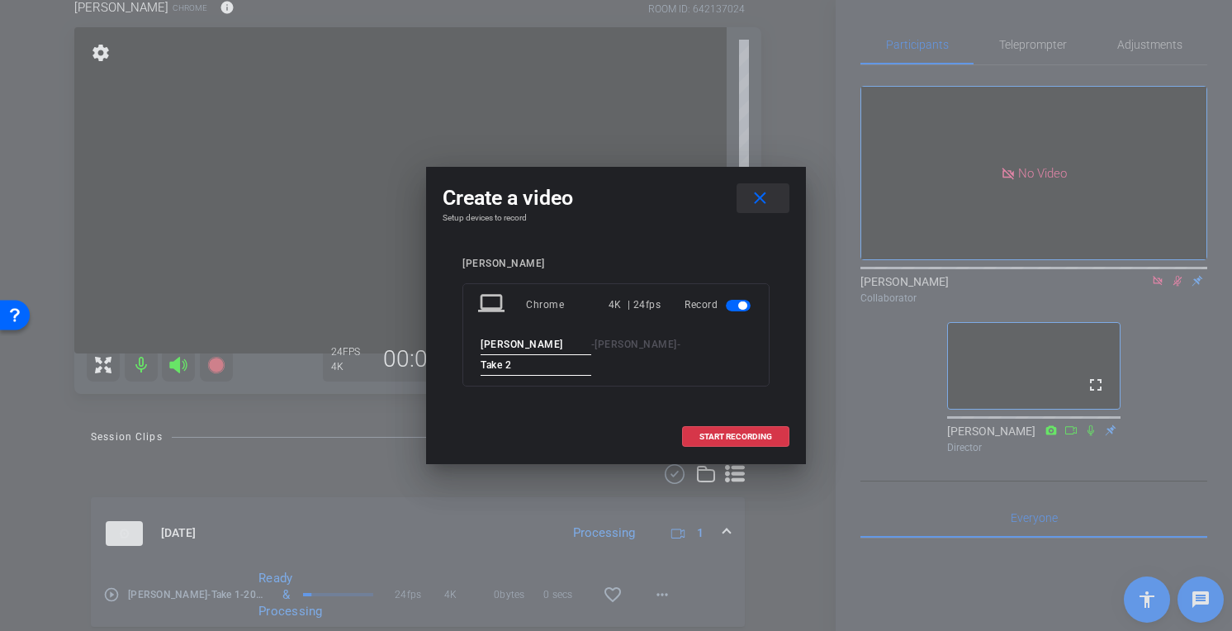
type input "Take 2"
click at [755, 197] on mat-icon "close" at bounding box center [760, 198] width 21 height 21
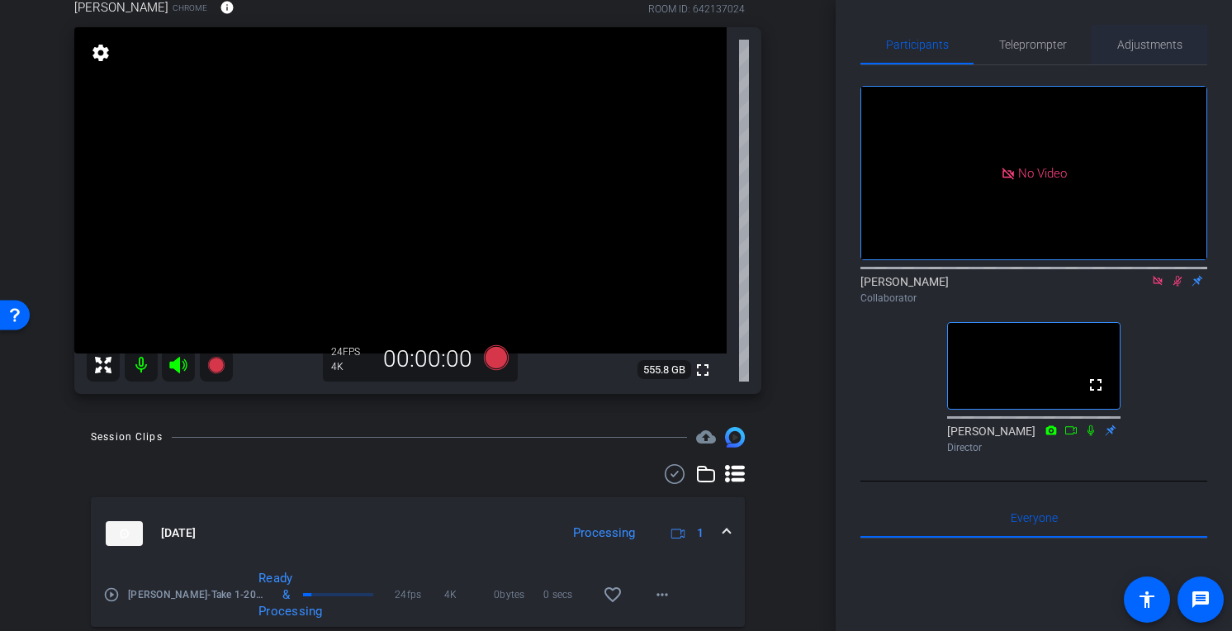
click at [1146, 45] on span "Adjustments" at bounding box center [1149, 45] width 65 height 12
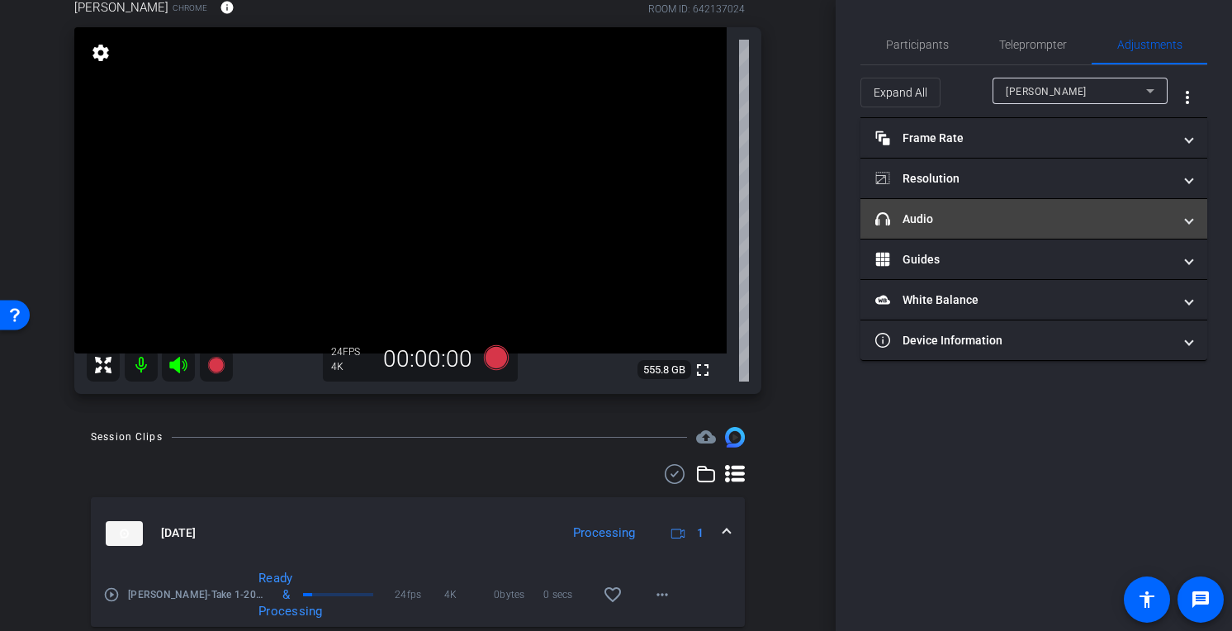
click at [1013, 226] on mat-panel-title "headphone icon Audio" at bounding box center [1023, 219] width 297 height 17
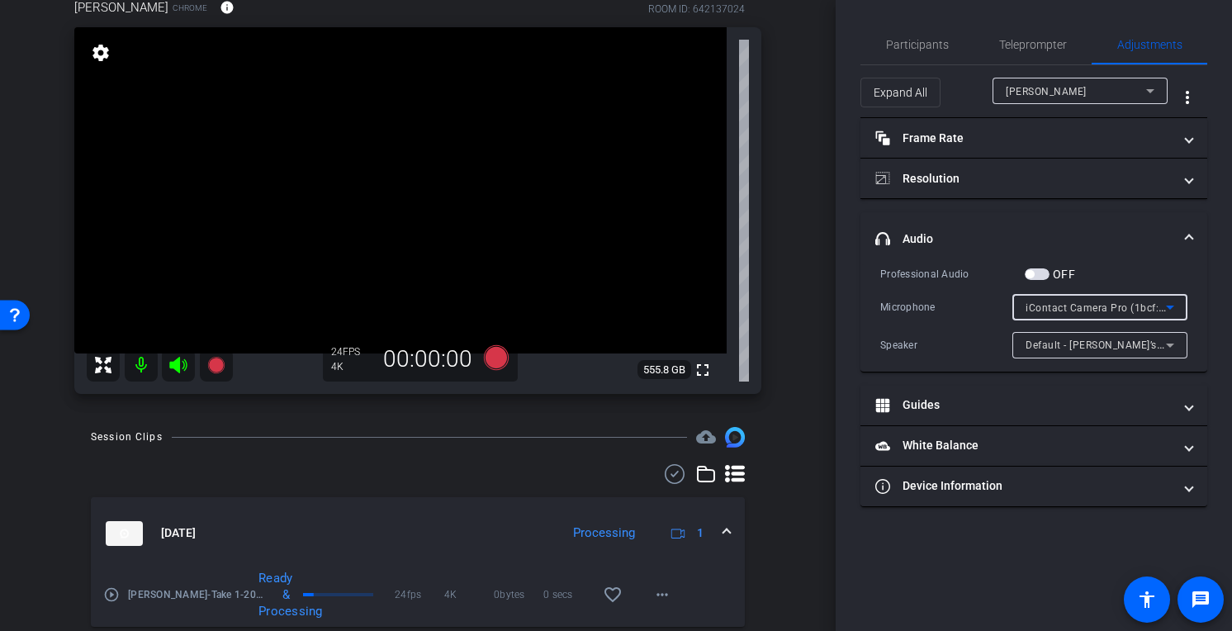
click at [1161, 305] on icon at bounding box center [1170, 307] width 20 height 20
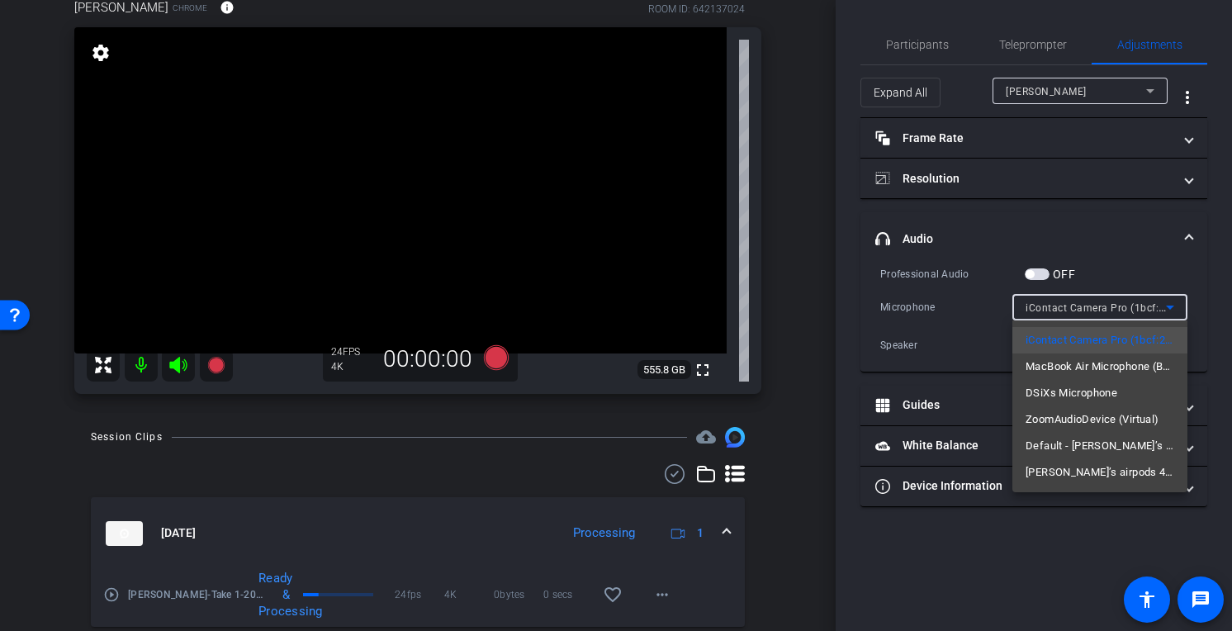
click at [809, 353] on div at bounding box center [616, 315] width 1232 height 631
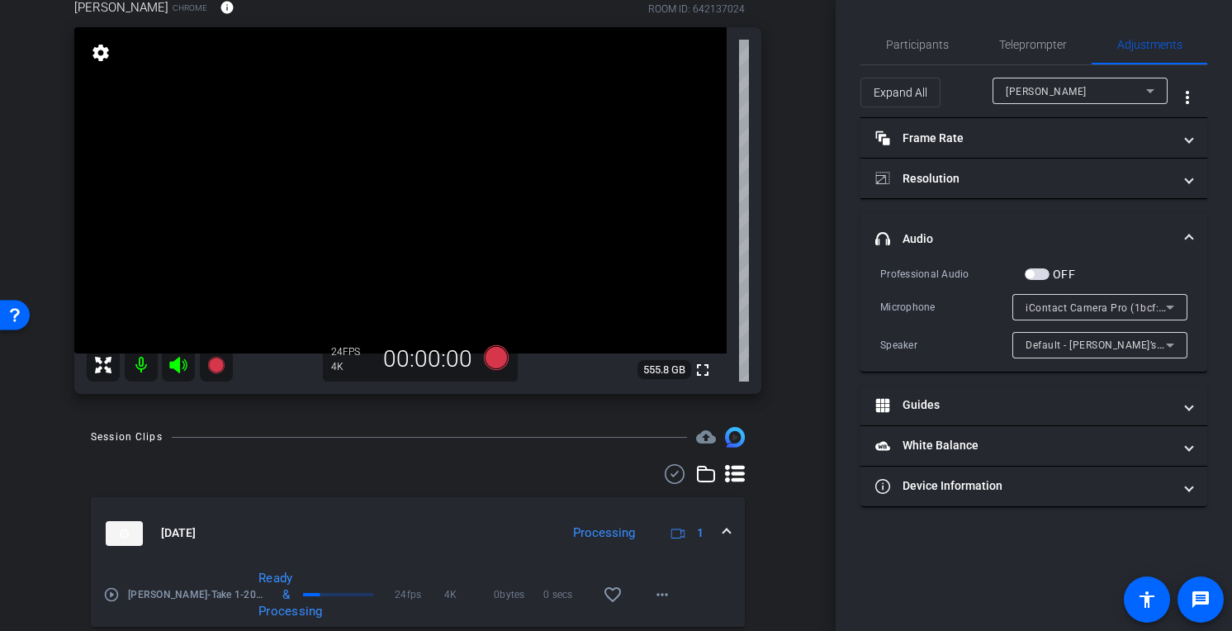
click at [1168, 305] on icon at bounding box center [1170, 307] width 20 height 20
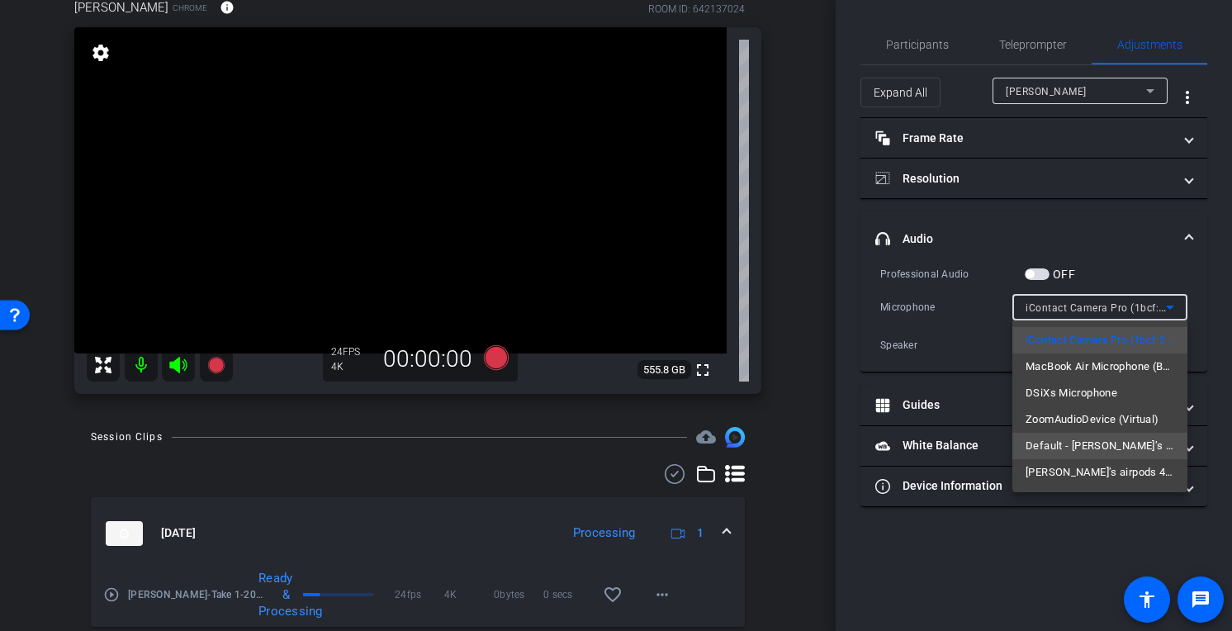
click at [1102, 446] on span "Default - [PERSON_NAME]’s airpods 4 (Bluetooth)" at bounding box center [1099, 446] width 149 height 20
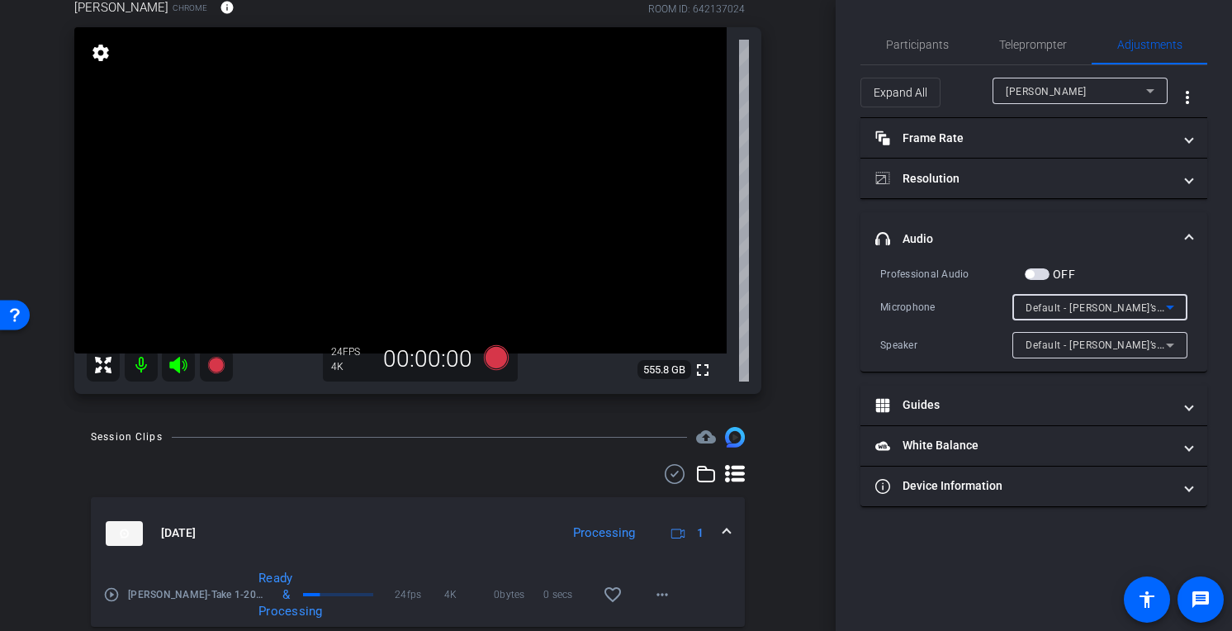
click at [808, 296] on div "Pro Host Video_Dave [PERSON_NAME] account_box grid_on settings info logout We h…" at bounding box center [418, 157] width 836 height 631
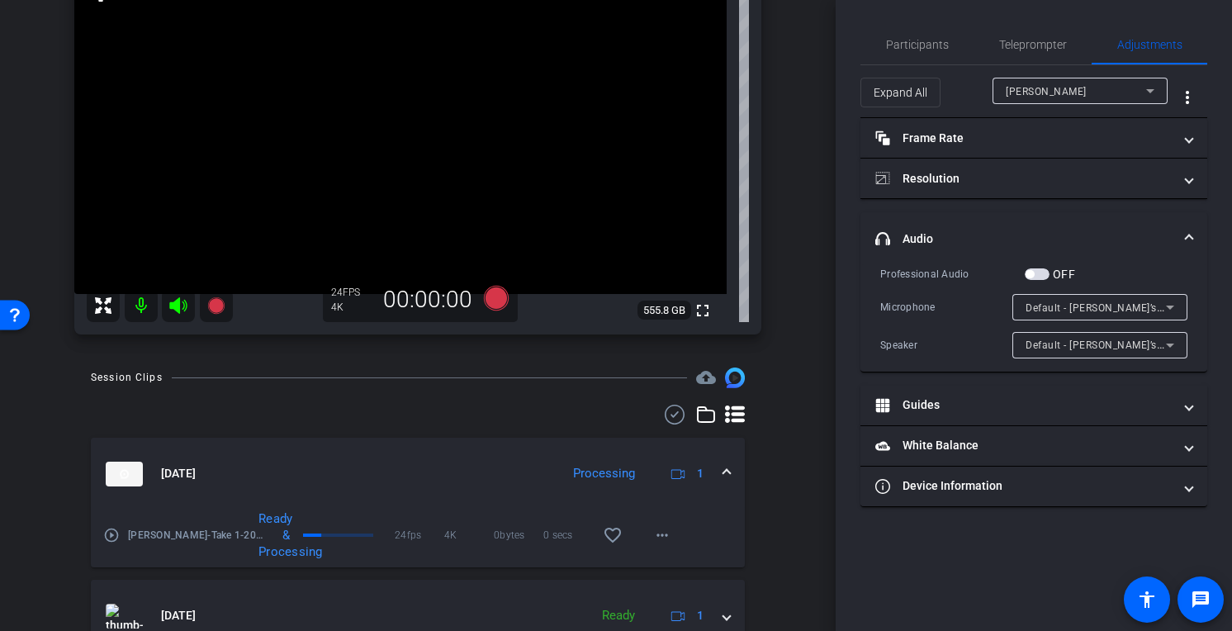
scroll to position [198, 0]
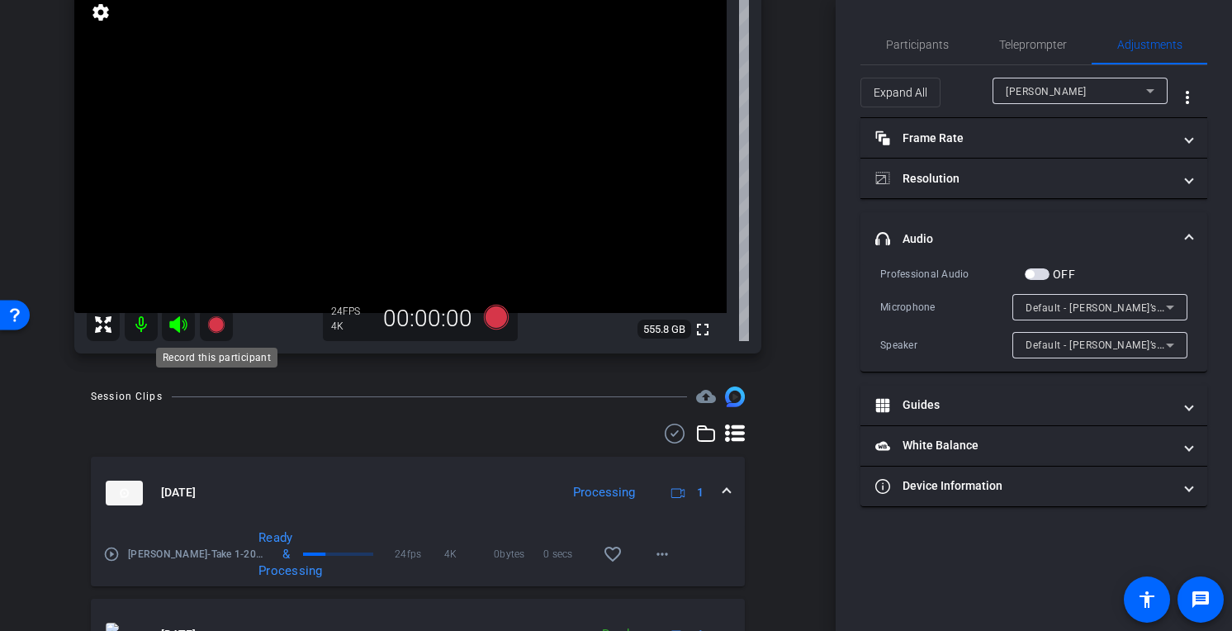
click at [209, 330] on icon at bounding box center [216, 325] width 20 height 20
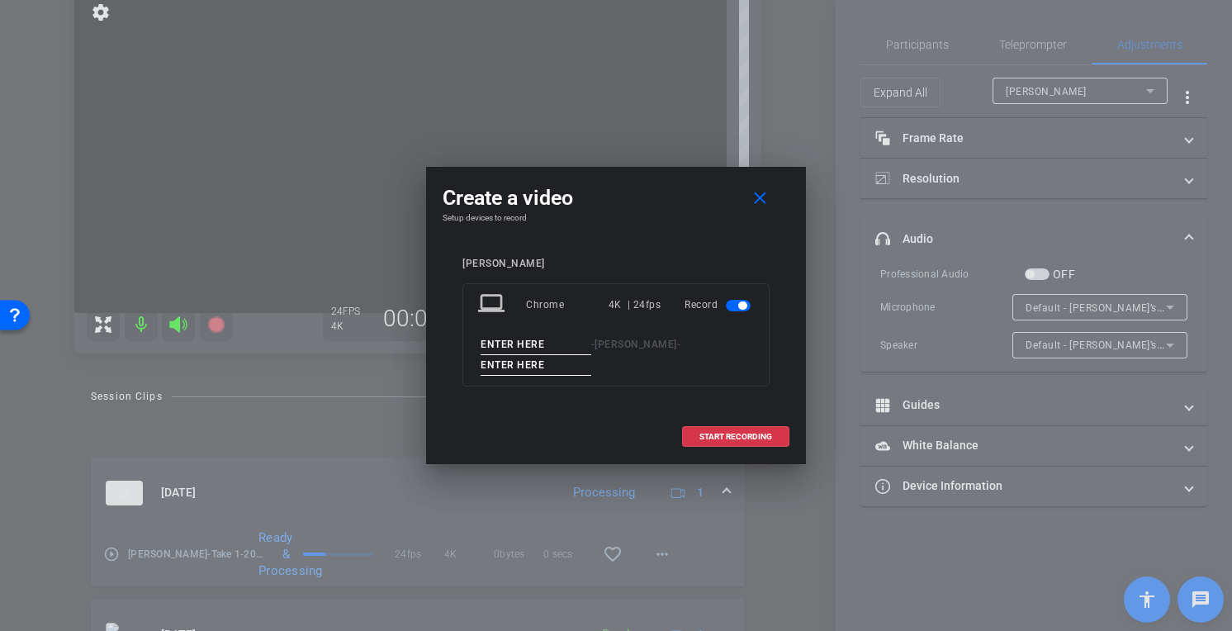
click at [554, 345] on input at bounding box center [536, 344] width 111 height 21
type input "[PERSON_NAME]"
type input "Take 2"
click at [717, 433] on span "START RECORDING" at bounding box center [735, 437] width 73 height 8
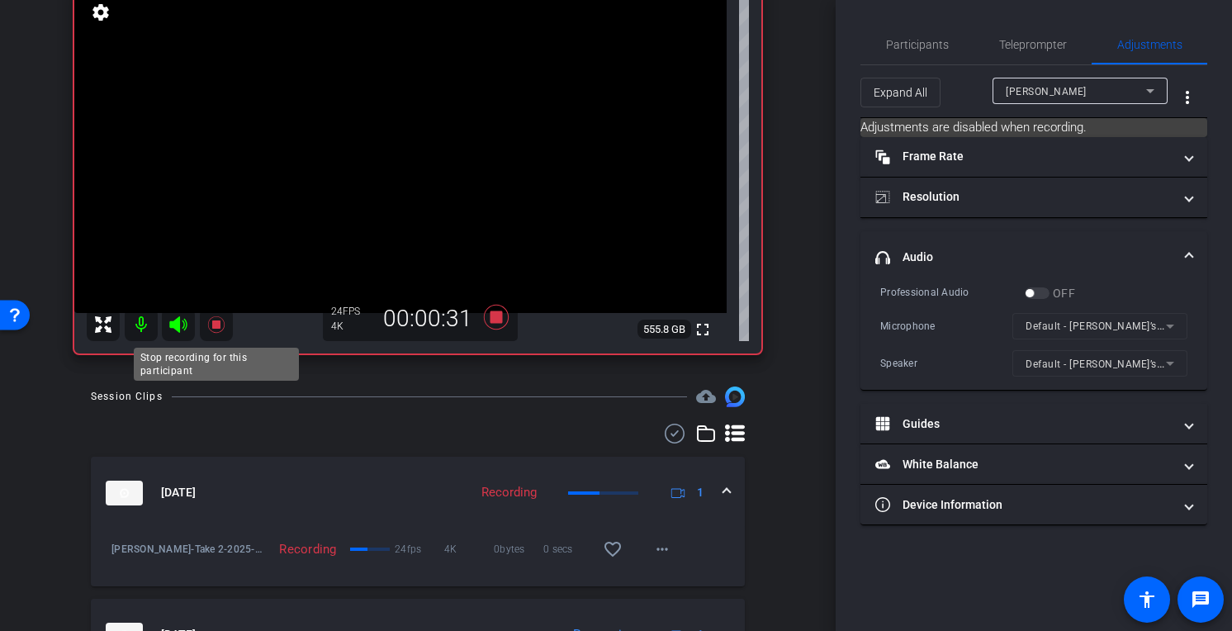
click at [211, 320] on icon at bounding box center [216, 325] width 20 height 20
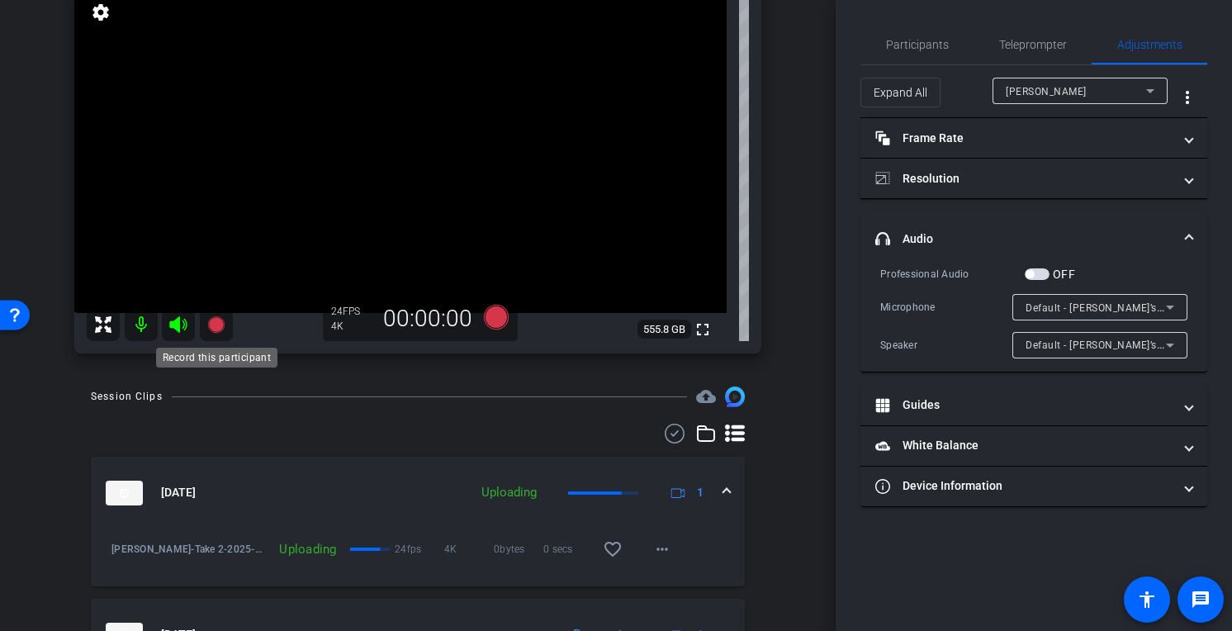
click at [215, 322] on icon at bounding box center [215, 324] width 17 height 17
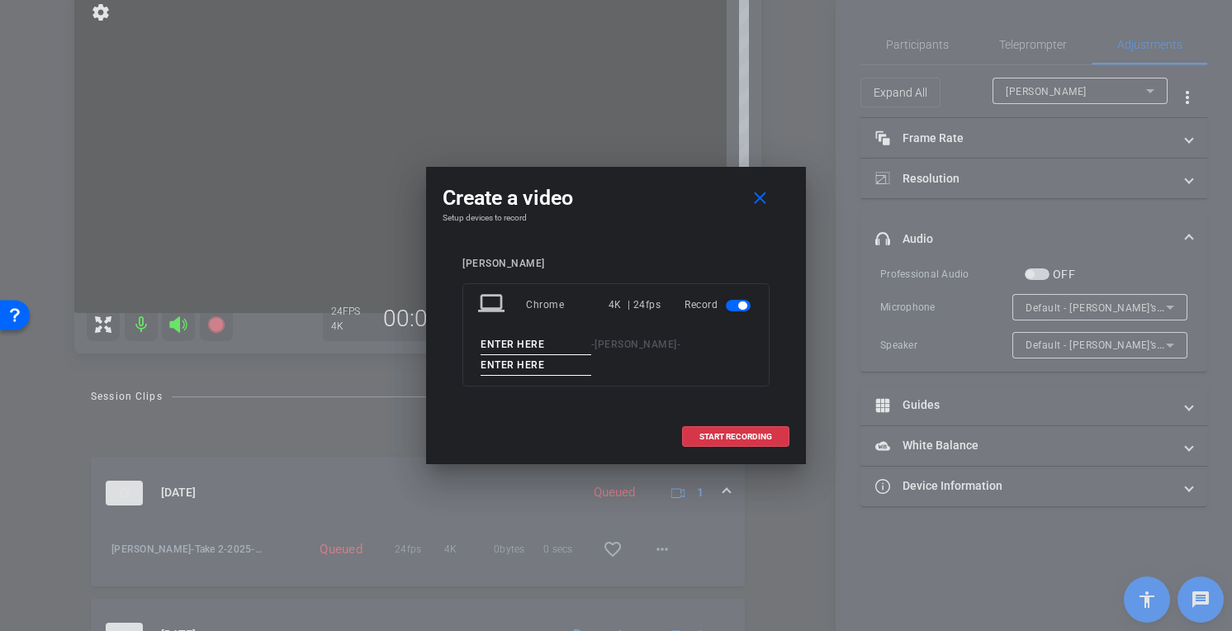
click at [540, 348] on input at bounding box center [536, 344] width 111 height 21
type input "[PERSON_NAME]"
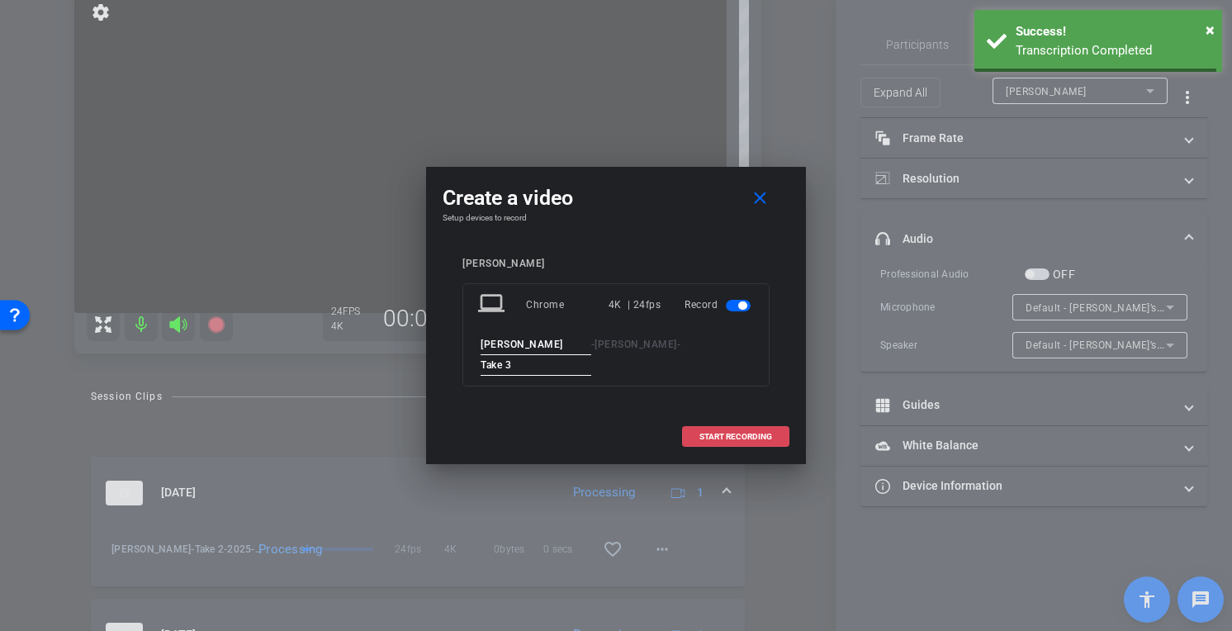
type input "Take 3"
click at [753, 433] on span "START RECORDING" at bounding box center [735, 437] width 73 height 8
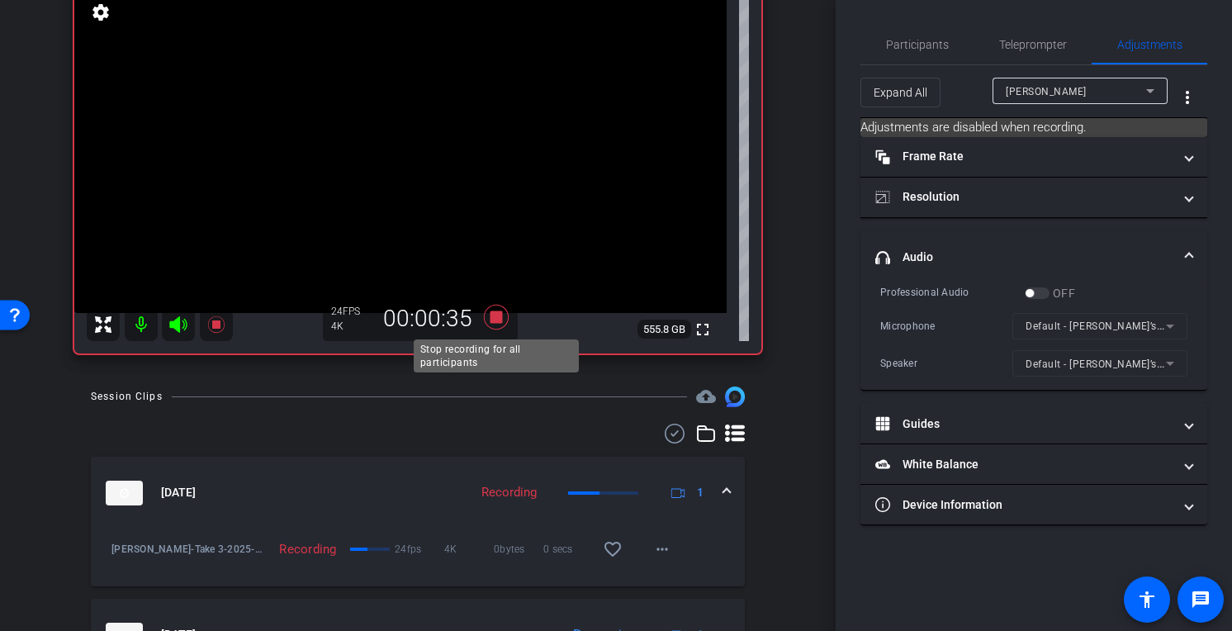
click at [496, 319] on icon at bounding box center [496, 317] width 25 height 25
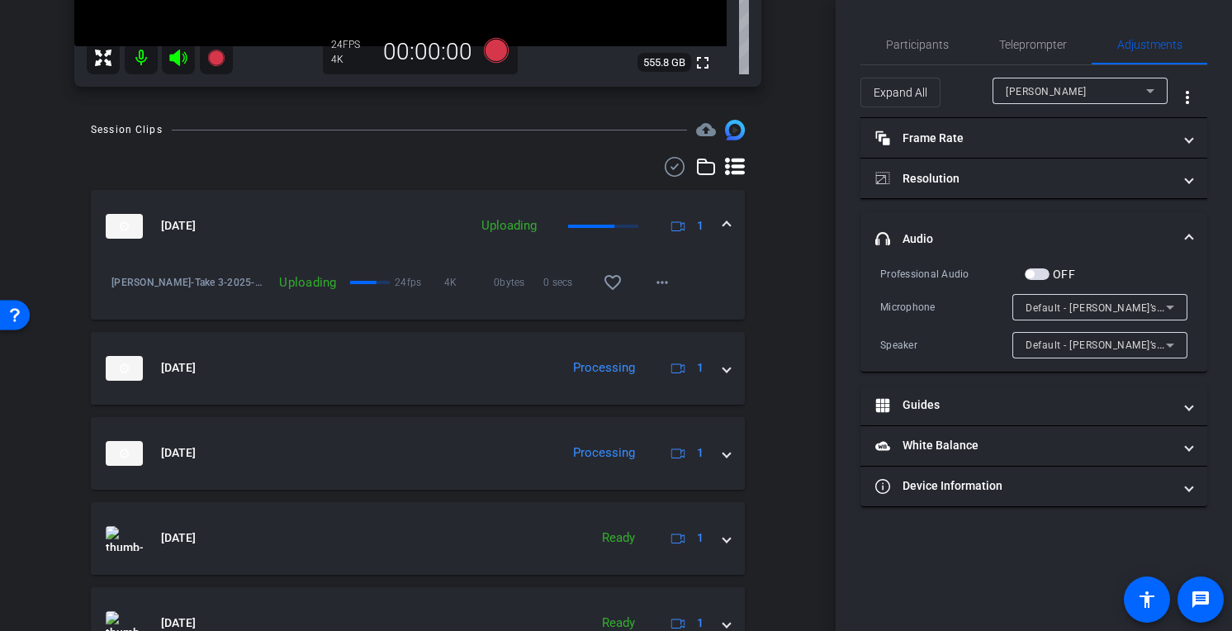
scroll to position [477, 0]
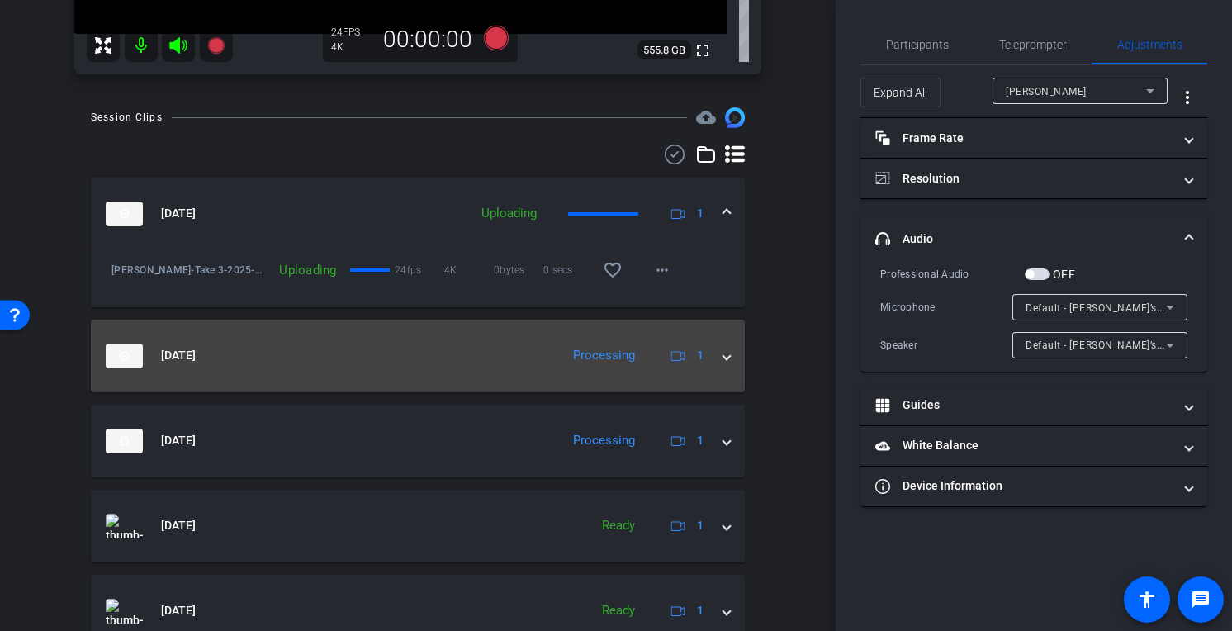
click at [278, 364] on mat-panel-title "[DATE]" at bounding box center [329, 355] width 446 height 25
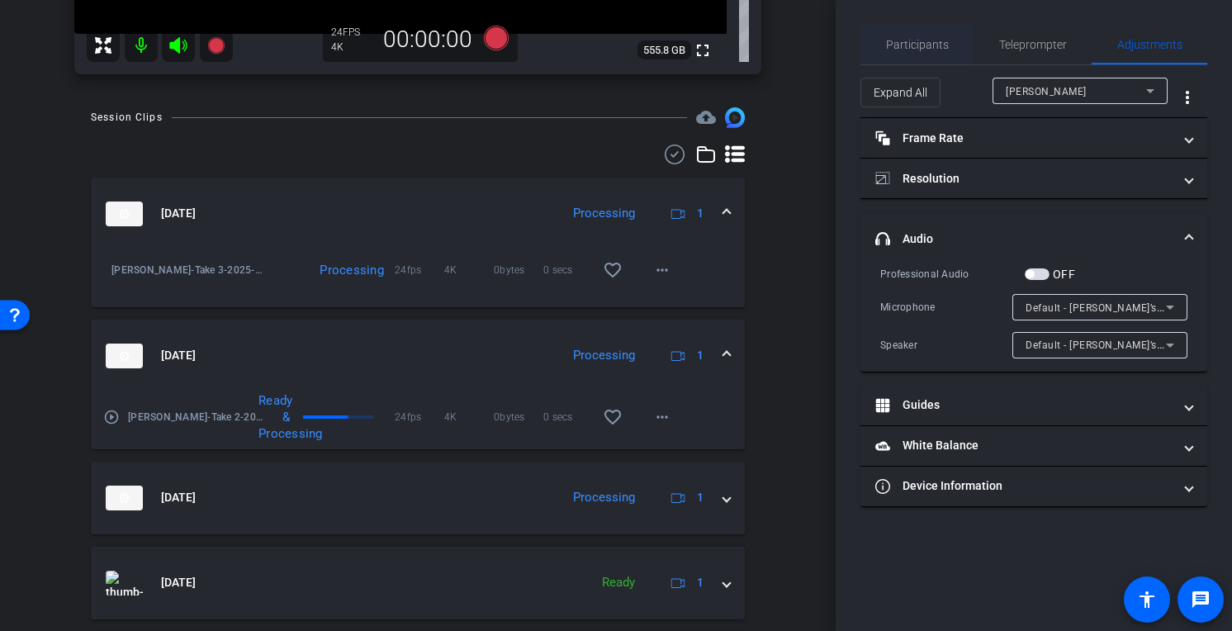
click at [903, 50] on span "Participants" at bounding box center [917, 45] width 63 height 12
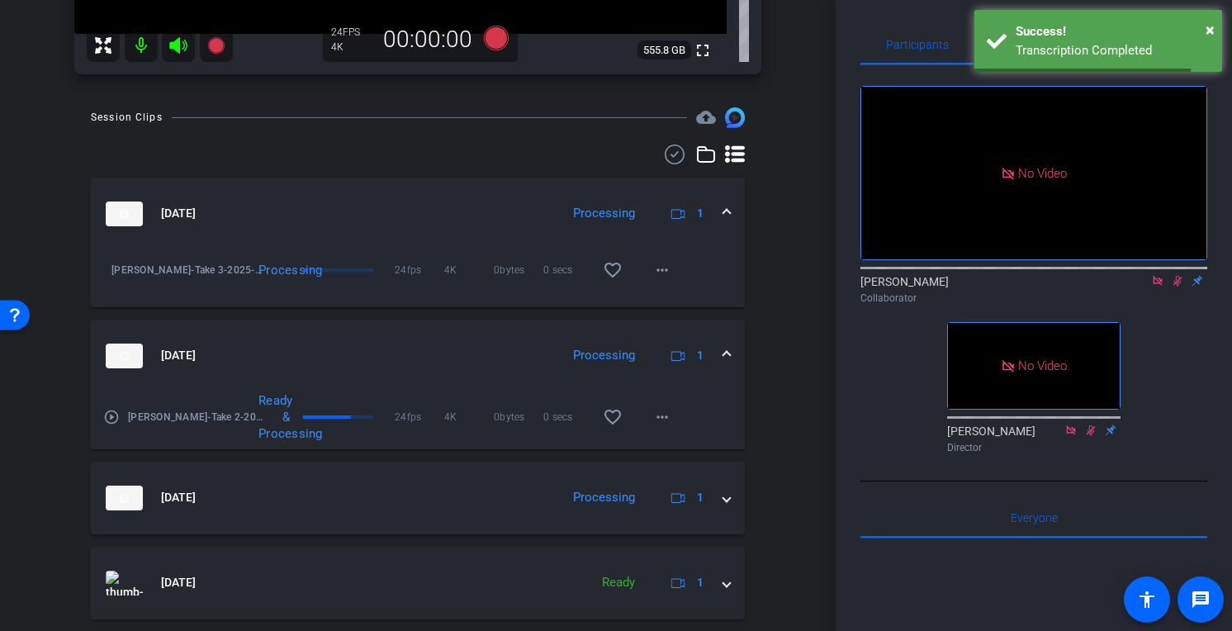
click at [111, 417] on mat-icon "play_circle_outline" at bounding box center [111, 417] width 17 height 17
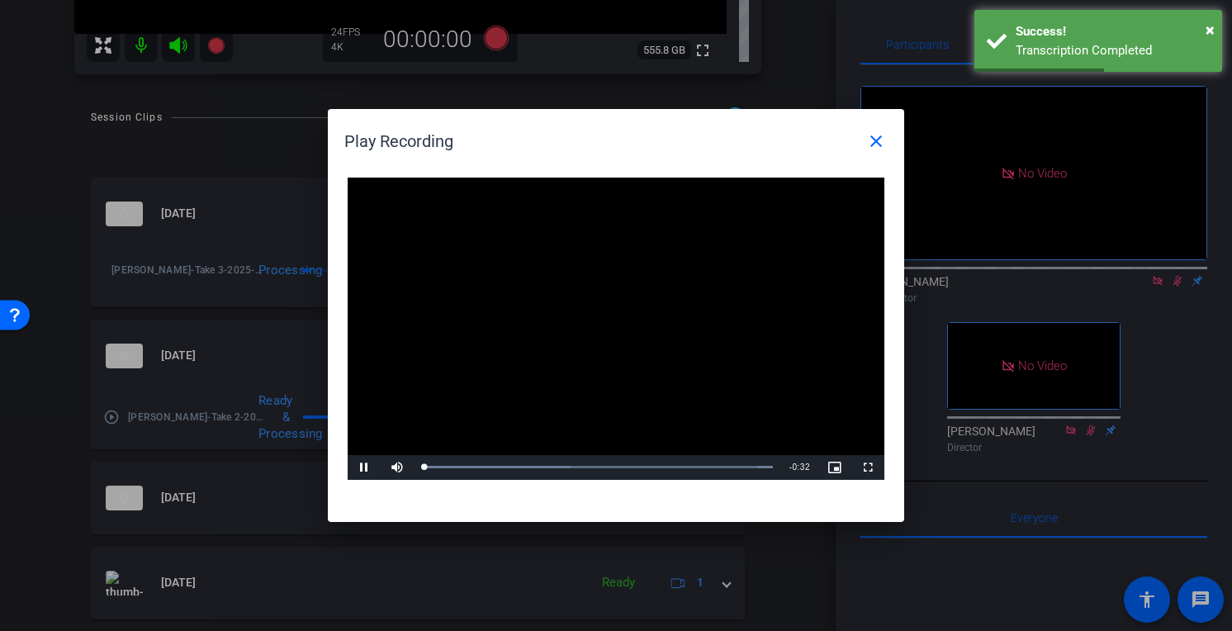
click at [596, 321] on video "Video Player" at bounding box center [616, 329] width 537 height 302
click at [361, 467] on span "Video Player" at bounding box center [364, 467] width 33 height 0
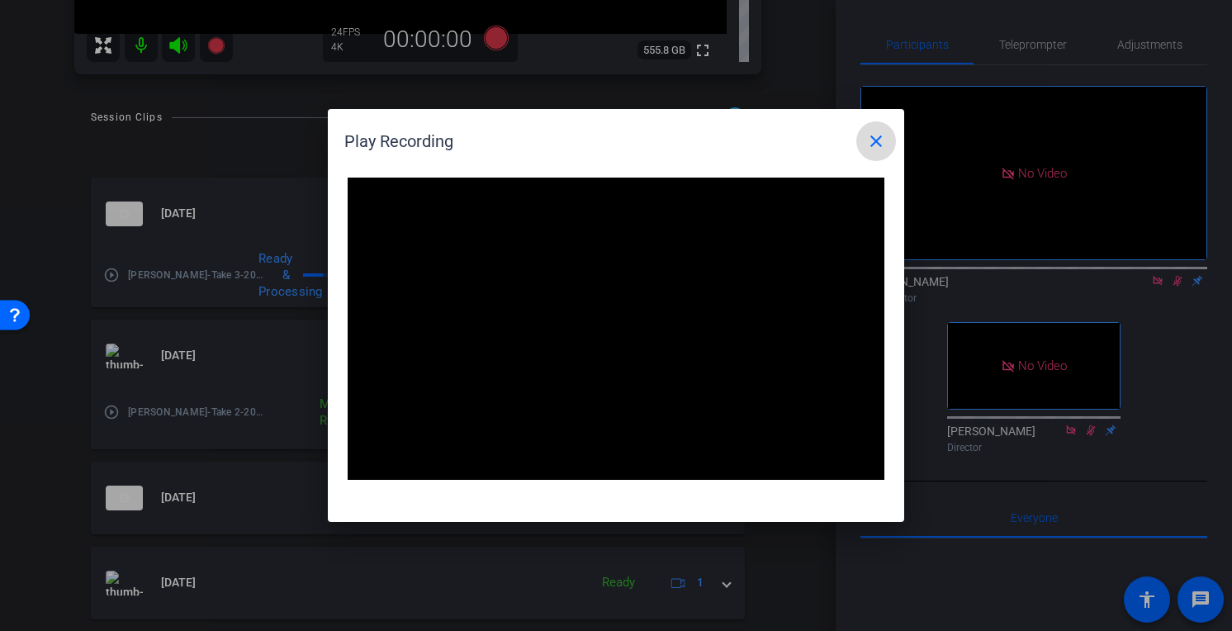
click at [878, 141] on mat-icon "close" at bounding box center [876, 141] width 20 height 20
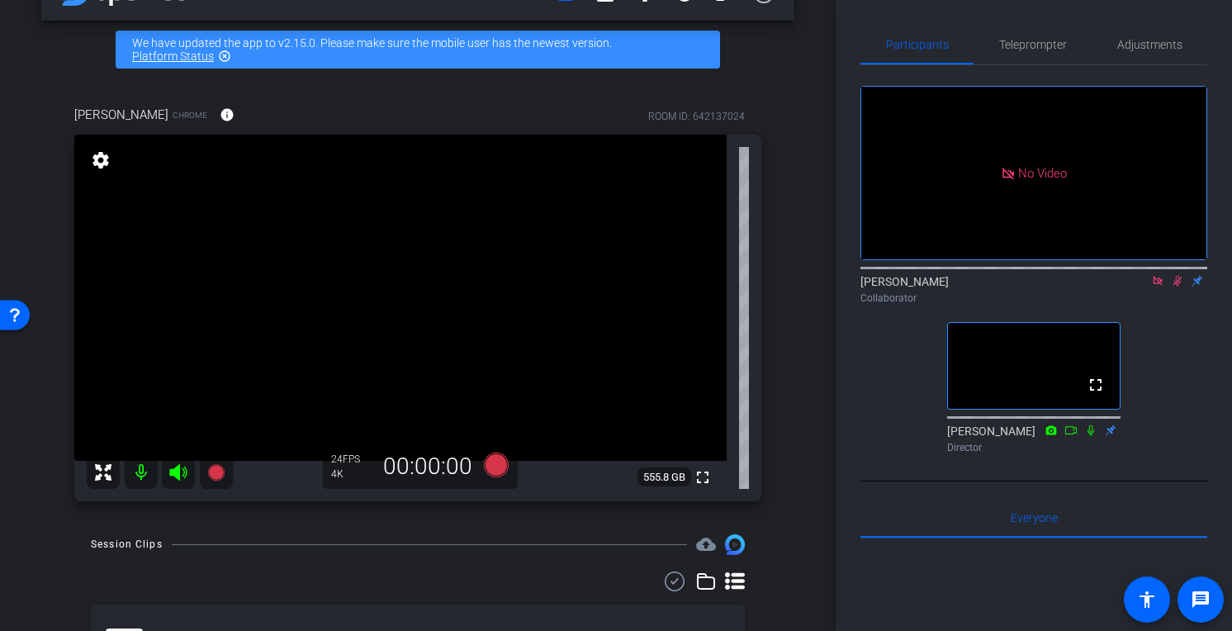
scroll to position [22, 0]
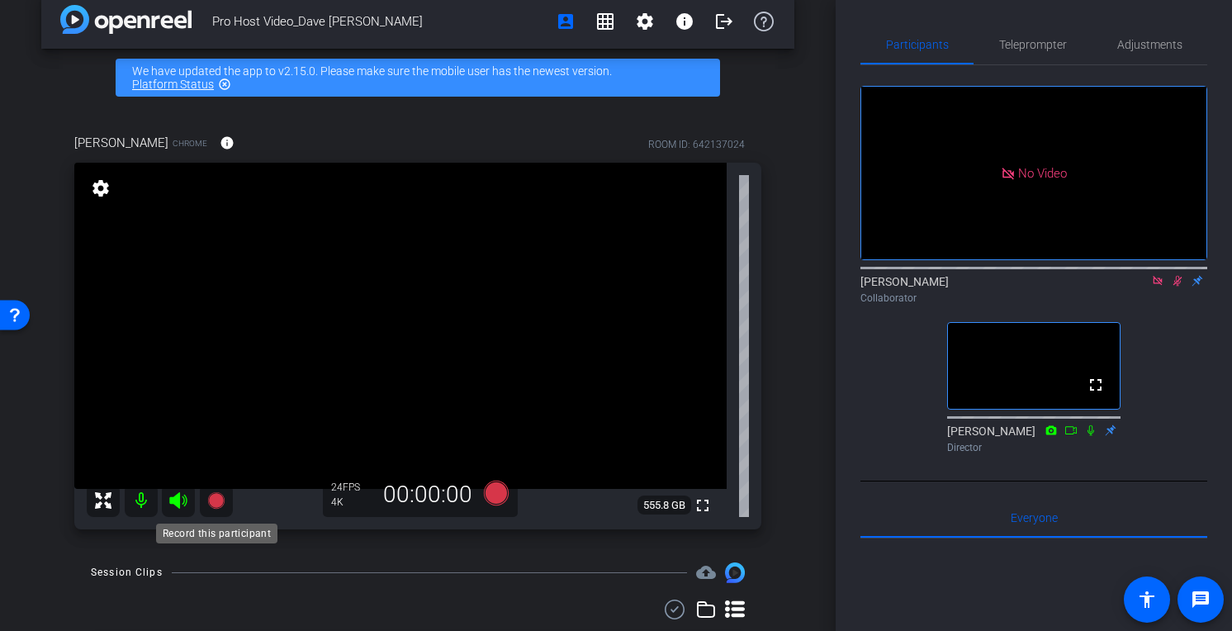
click at [215, 504] on icon at bounding box center [215, 500] width 17 height 17
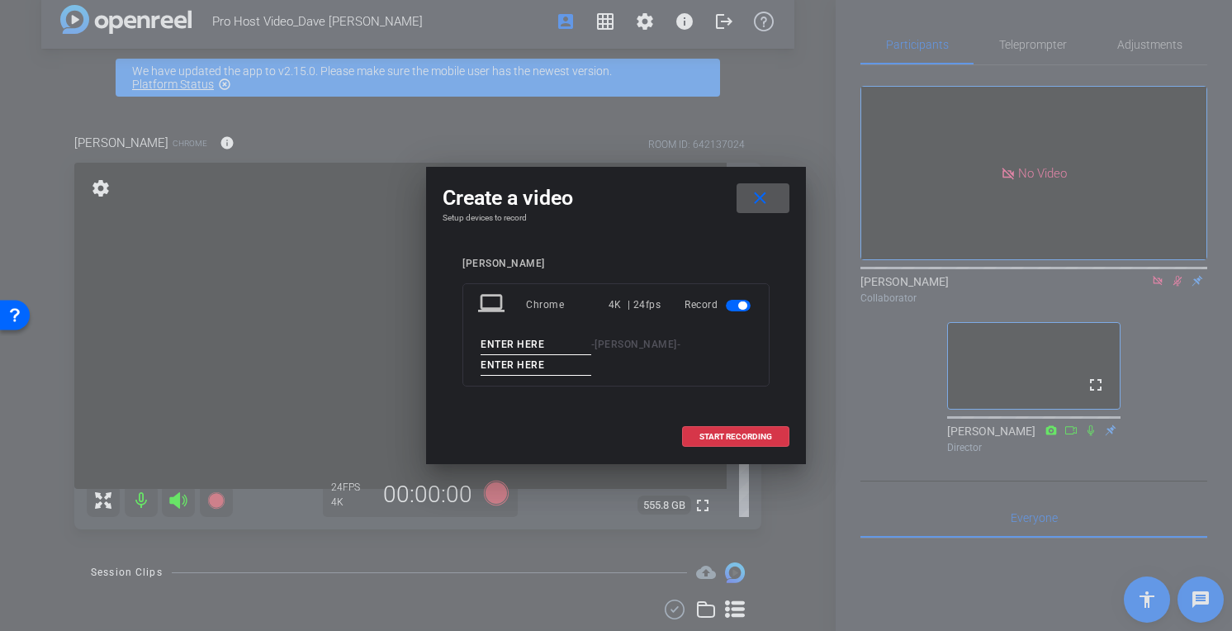
click at [514, 353] on input at bounding box center [536, 344] width 111 height 21
type input "[PERSON_NAME]"
type input "Take 4"
click at [732, 433] on span "START RECORDING" at bounding box center [735, 437] width 73 height 8
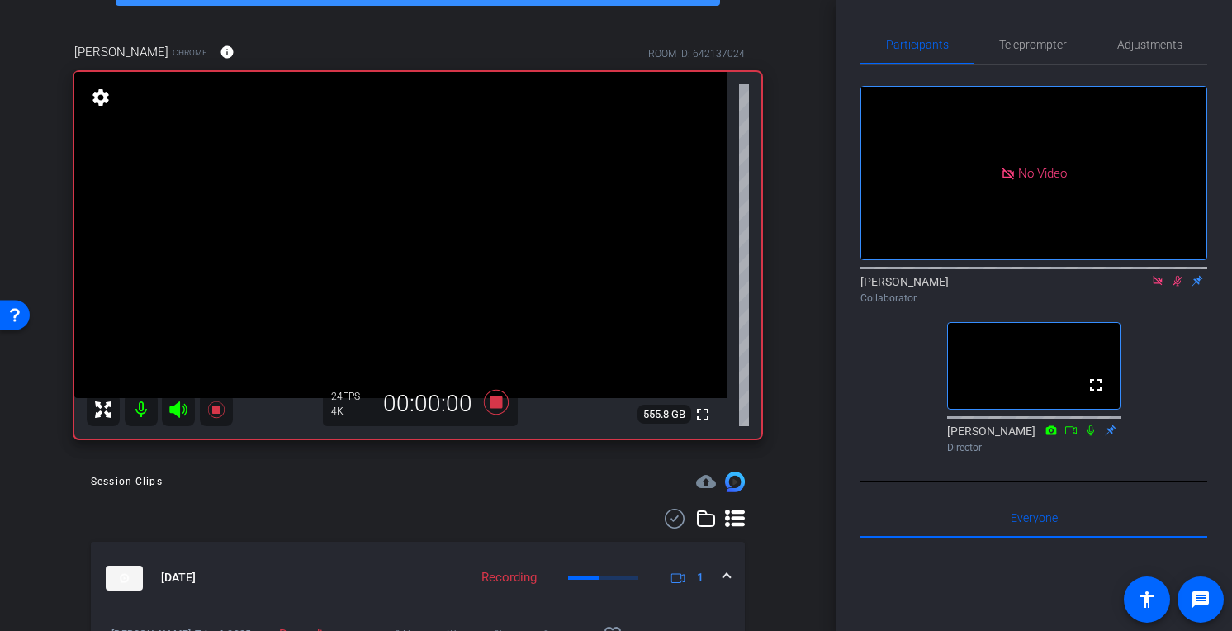
scroll to position [83, 0]
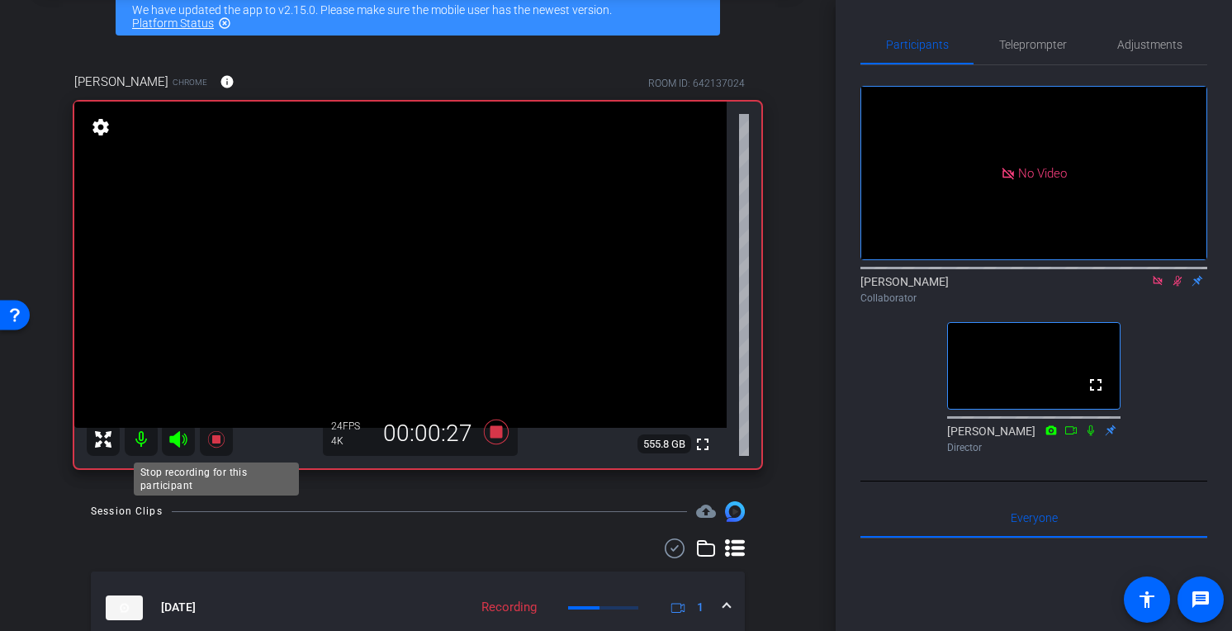
click at [217, 442] on icon at bounding box center [215, 439] width 17 height 17
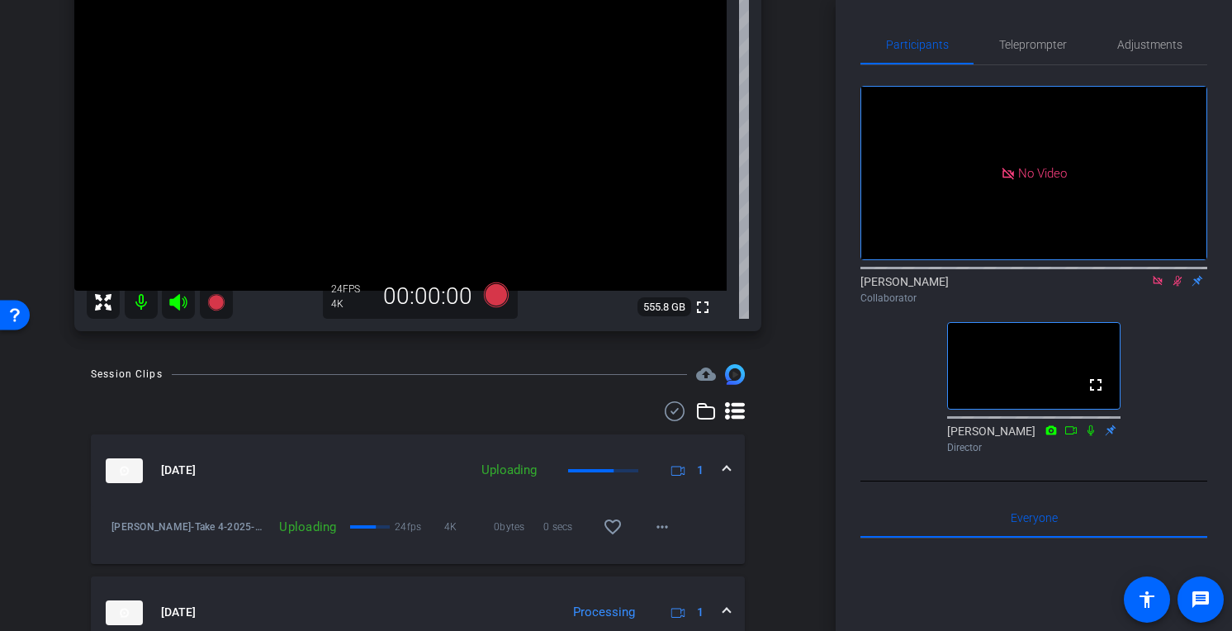
scroll to position [314, 0]
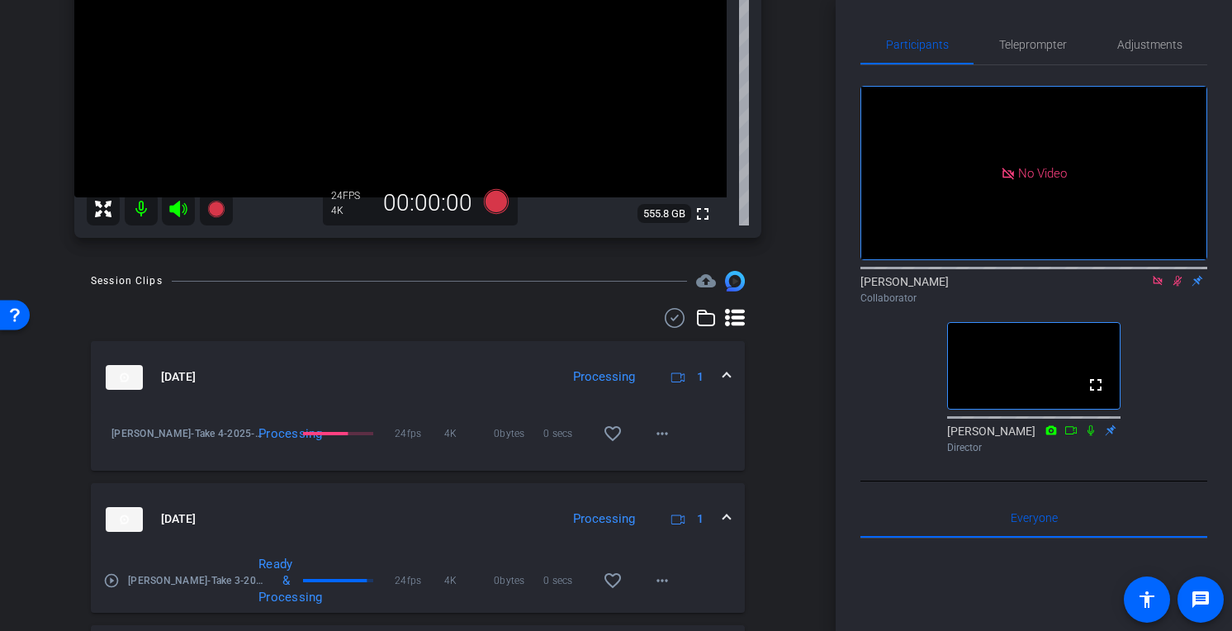
click at [731, 374] on mat-expansion-panel-header "[DATE] Processing 1" at bounding box center [418, 377] width 654 height 73
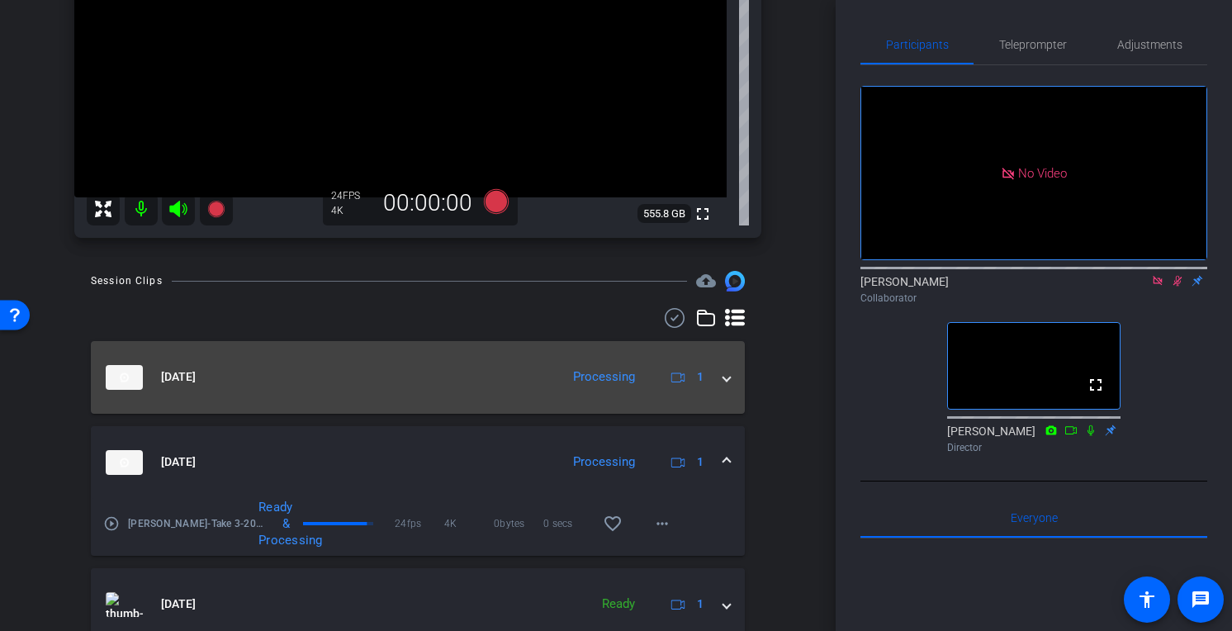
click at [731, 374] on mat-expansion-panel-header "[DATE] Processing 1" at bounding box center [418, 377] width 654 height 73
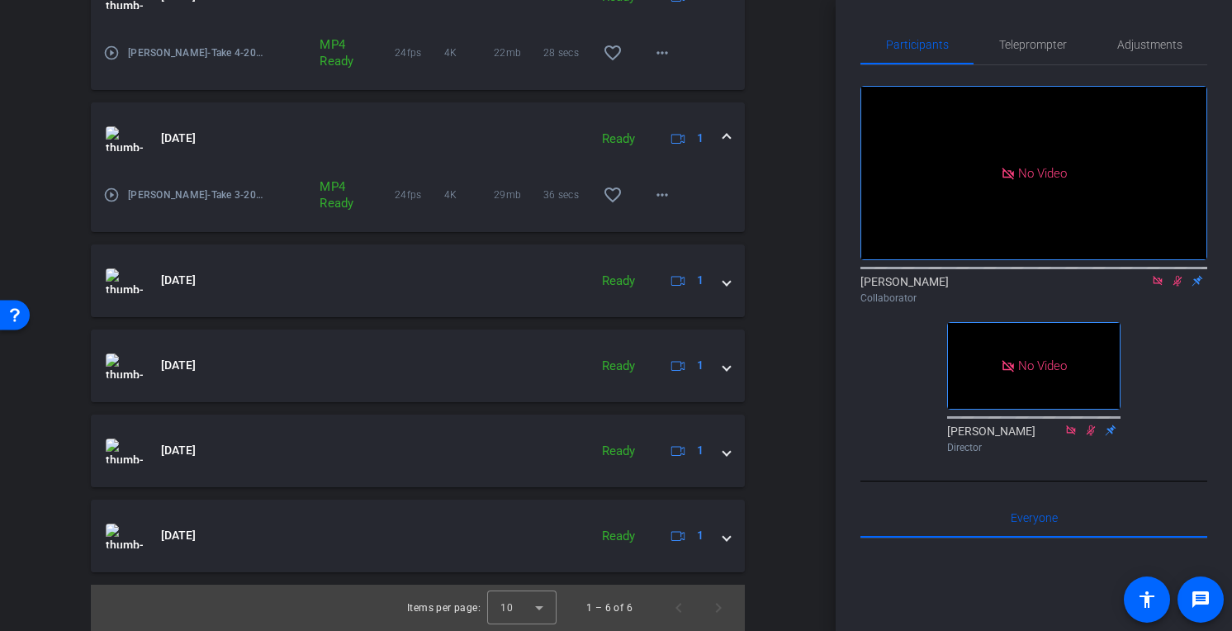
scroll to position [0, 0]
